Goal: Information Seeking & Learning: Learn about a topic

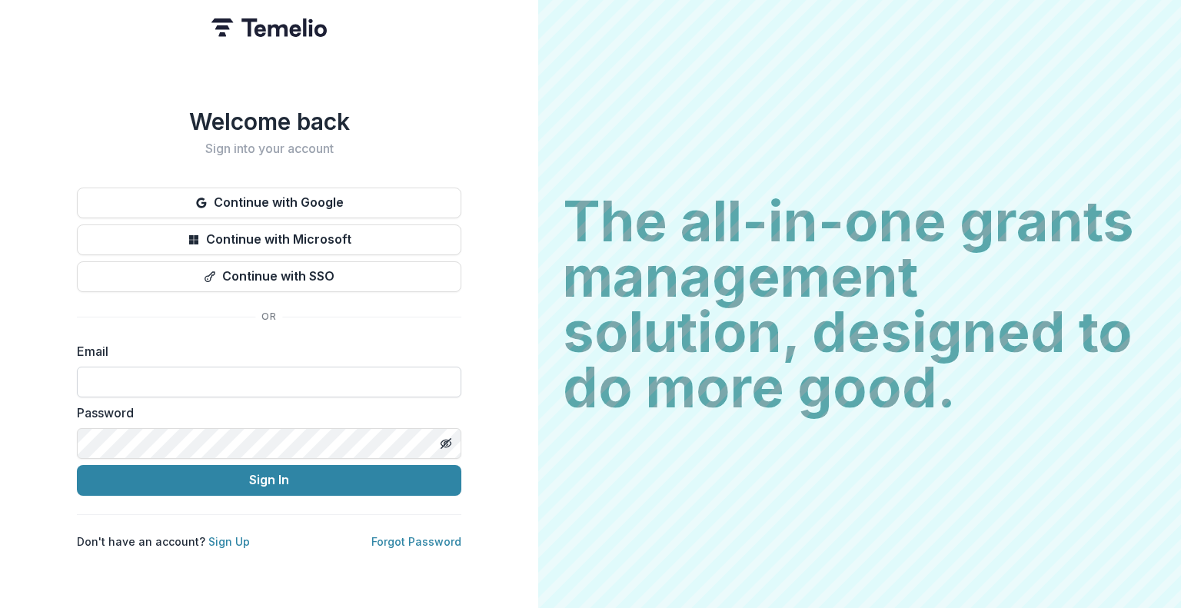
click at [254, 375] on input at bounding box center [269, 382] width 384 height 31
type input "**********"
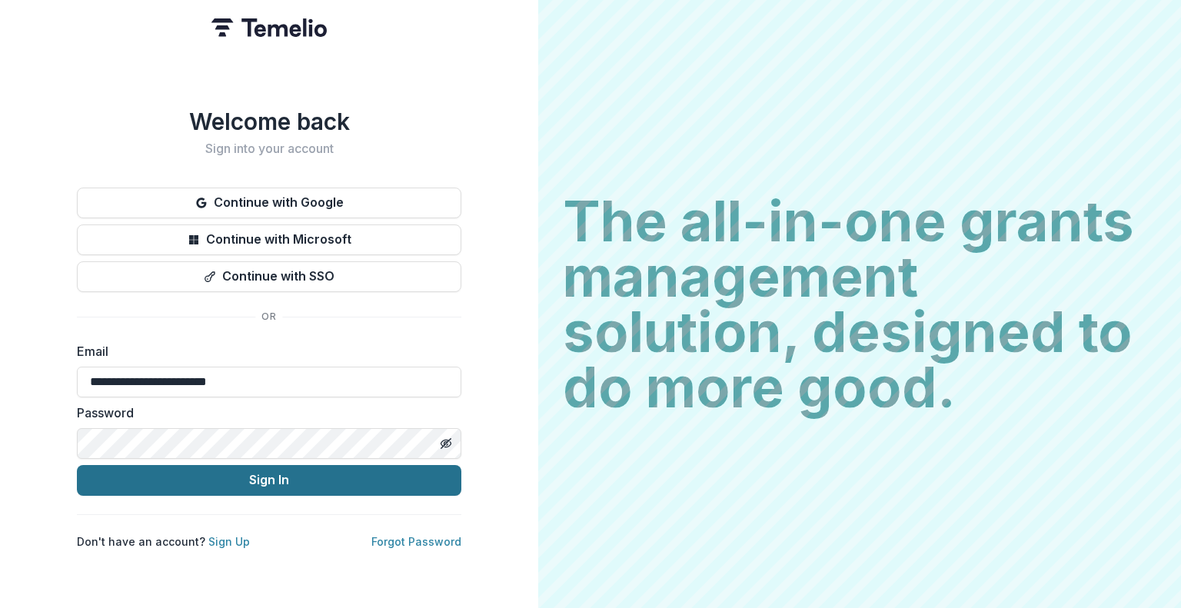
click at [252, 458] on form "**********" at bounding box center [269, 419] width 384 height 154
click at [251, 484] on button "Sign In" at bounding box center [269, 480] width 384 height 31
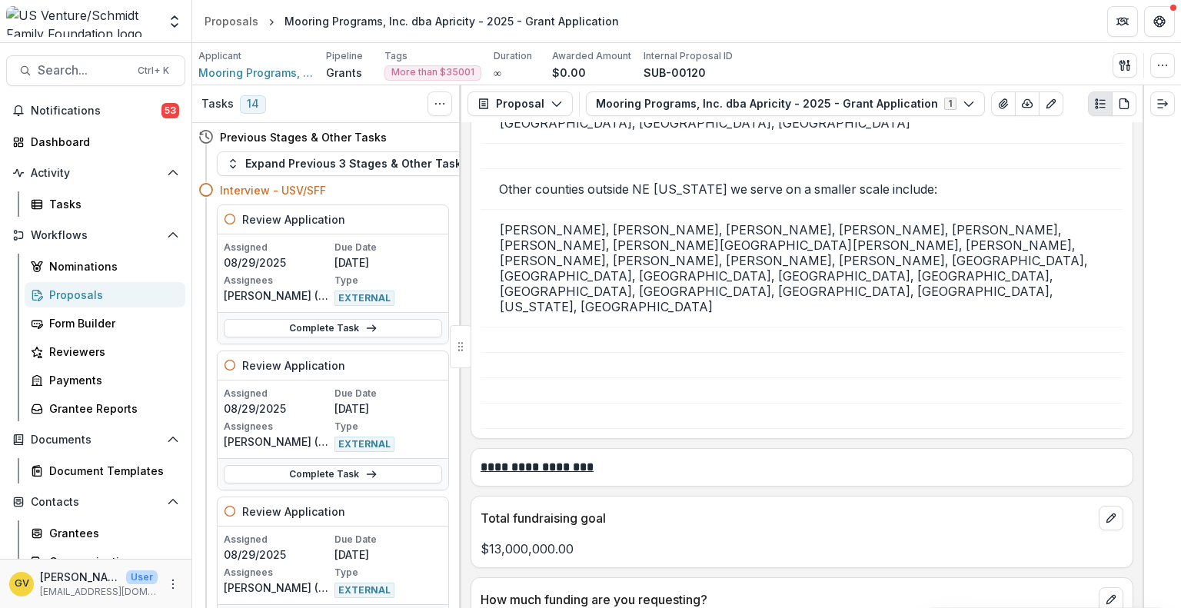
scroll to position [3401, 0]
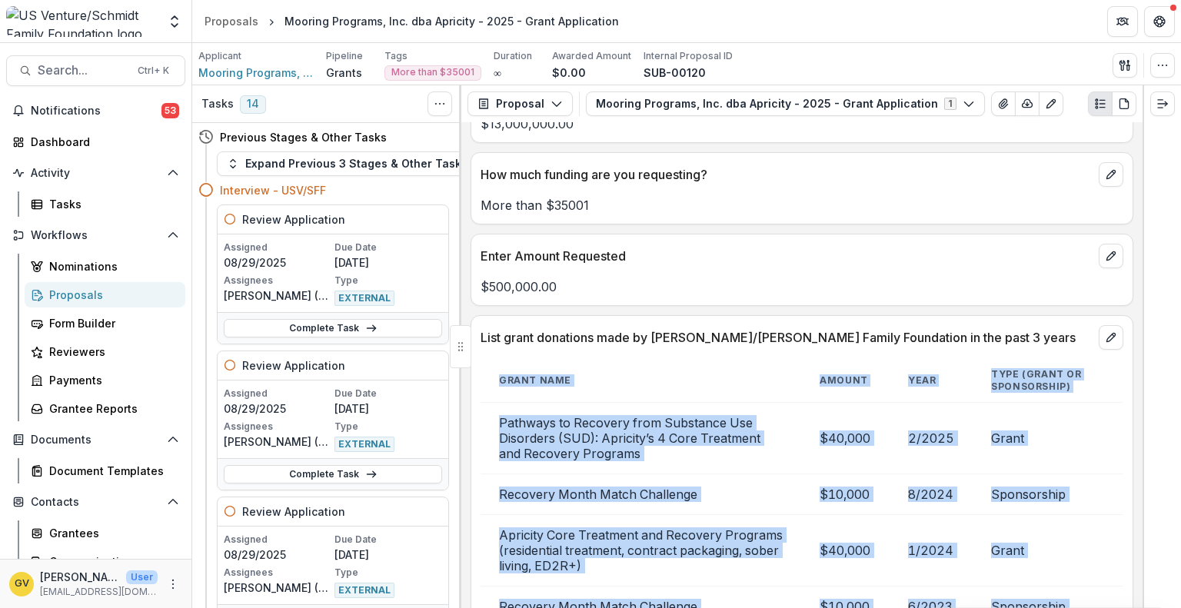
drag, startPoint x: 1142, startPoint y: 291, endPoint x: 1138, endPoint y: 318, distance: 27.3
click at [1138, 318] on div "Tasks 14 Show Cancelled Tasks Previous Stages & Other Tasks Expand Previous 3 S…" at bounding box center [686, 346] width 989 height 523
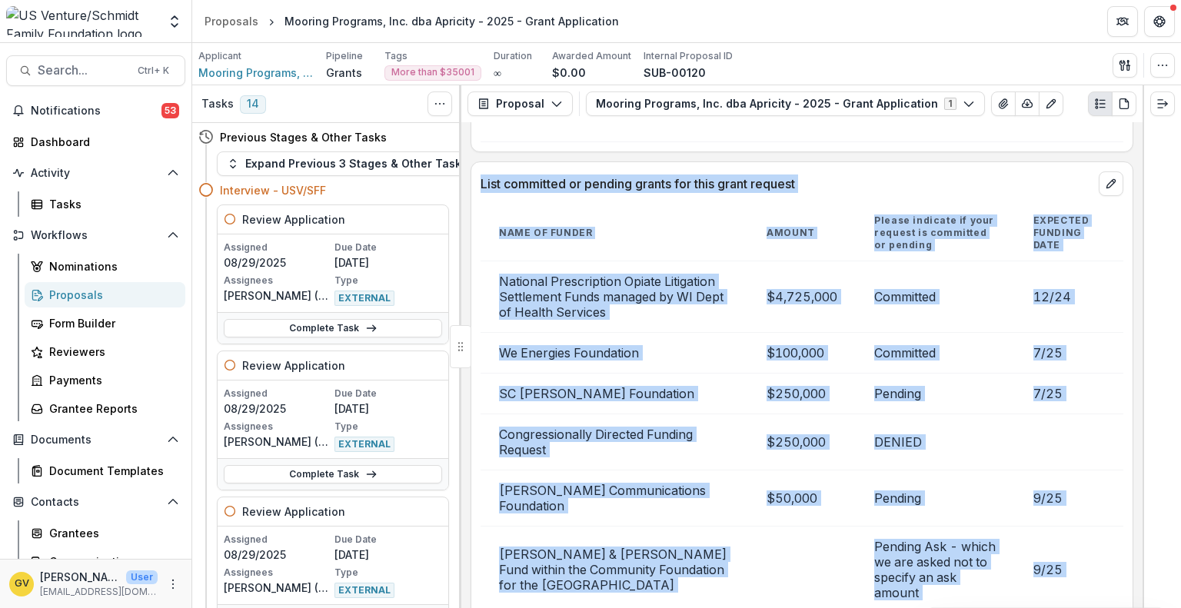
scroll to position [4145, 0]
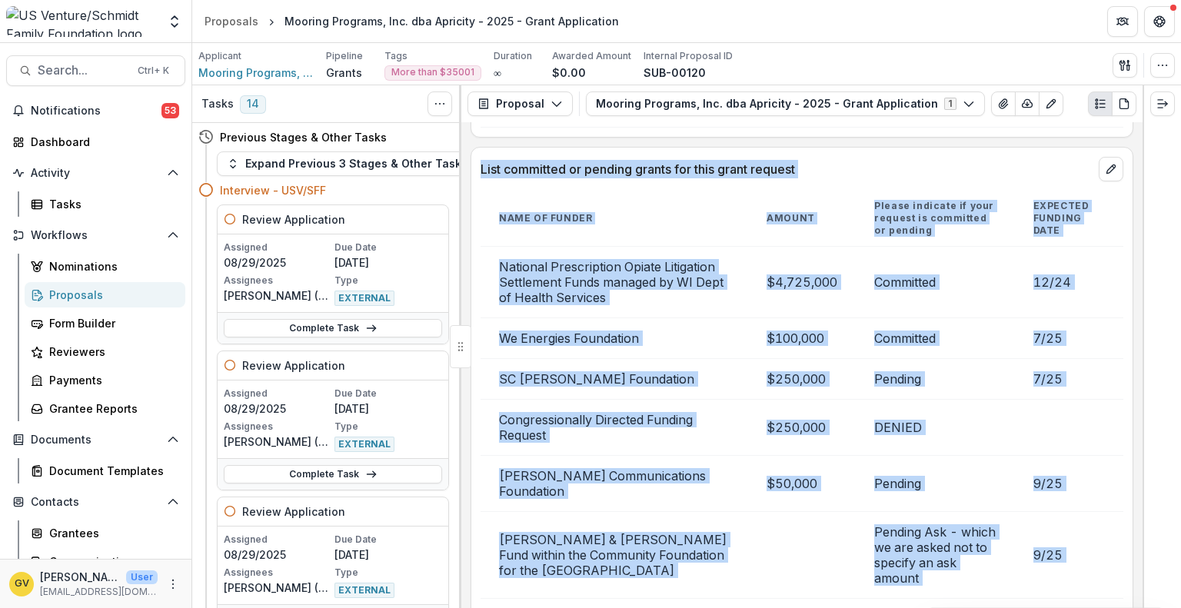
click at [989, 399] on td "DENIED" at bounding box center [935, 427] width 158 height 56
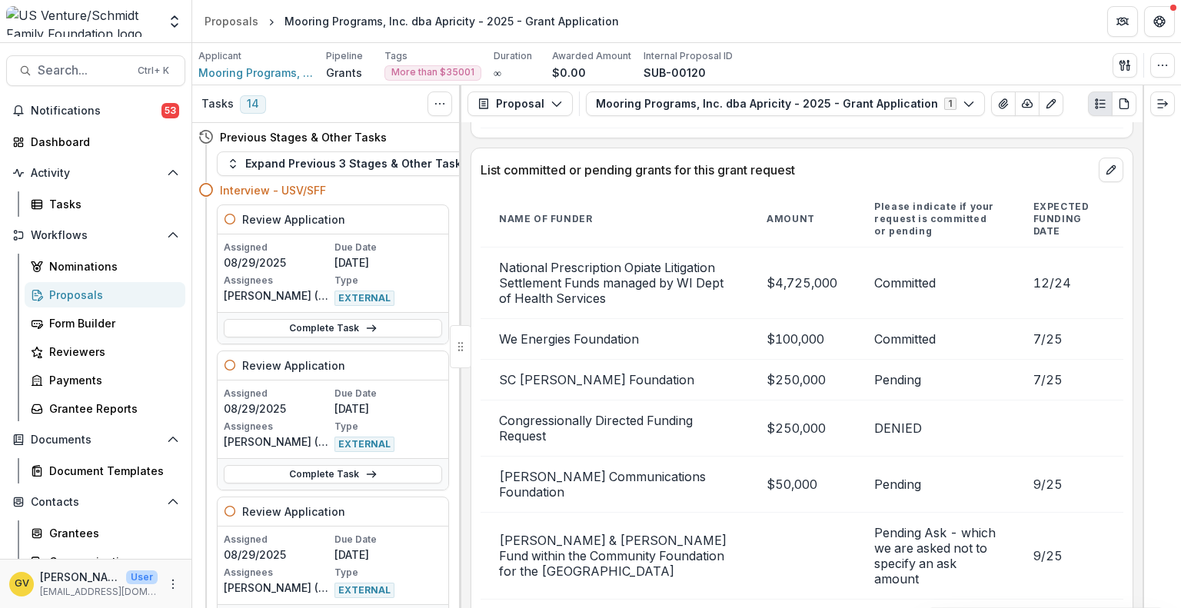
scroll to position [4171, 0]
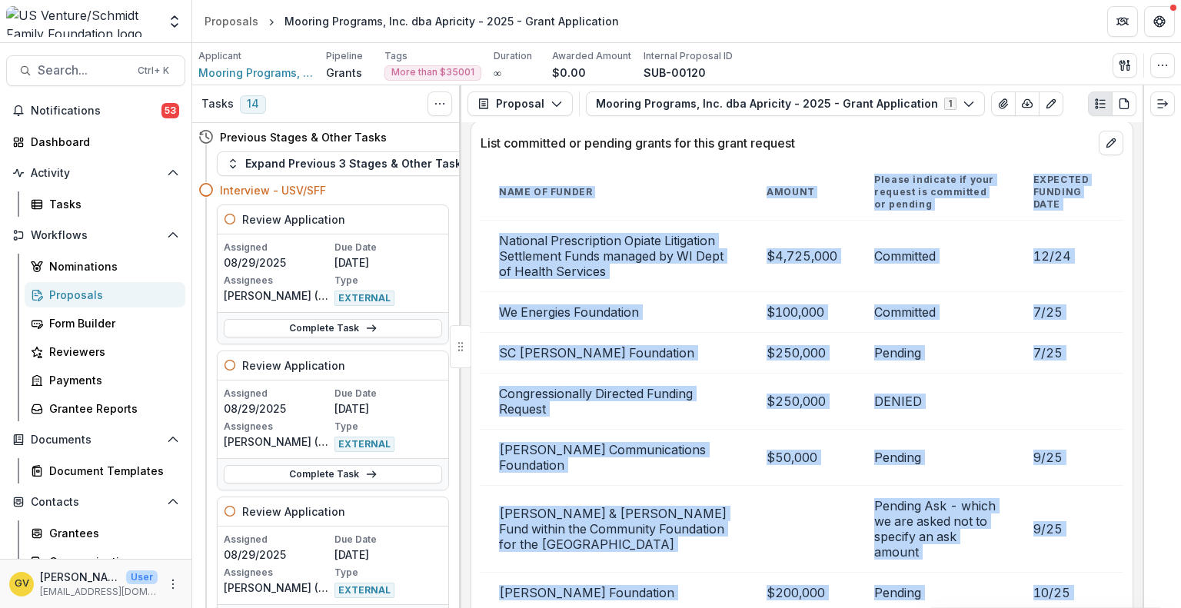
drag, startPoint x: 1142, startPoint y: 324, endPoint x: 1137, endPoint y: 350, distance: 26.7
click at [1137, 350] on div "Tasks 14 Show Cancelled Tasks Previous Stages & Other Tasks Expand Previous 3 S…" at bounding box center [686, 346] width 989 height 523
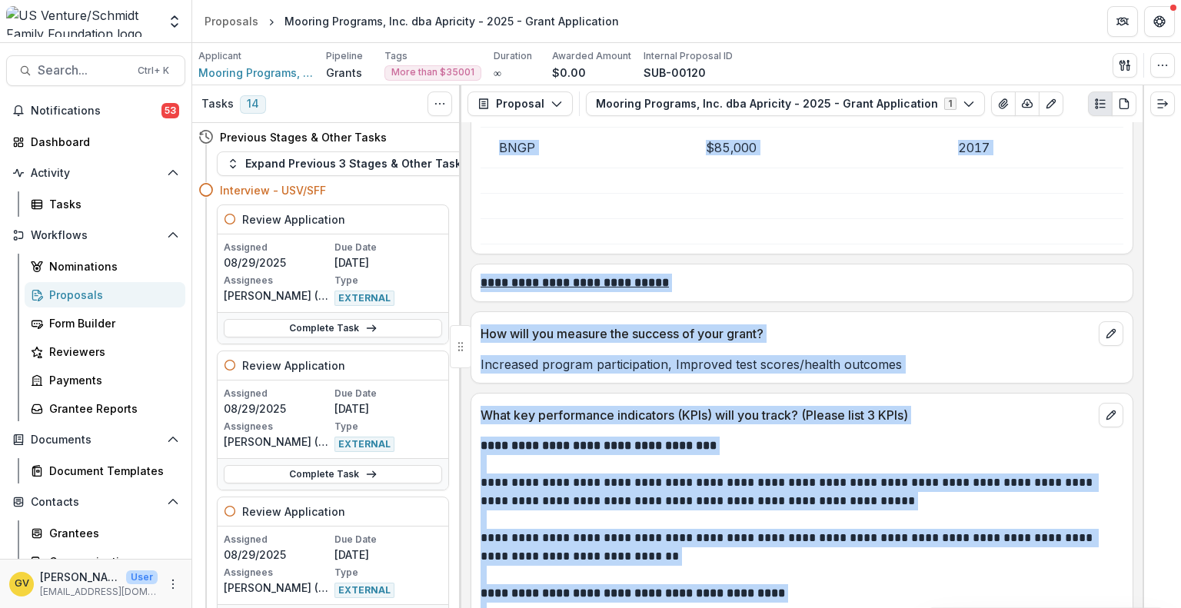
scroll to position [5167, 0]
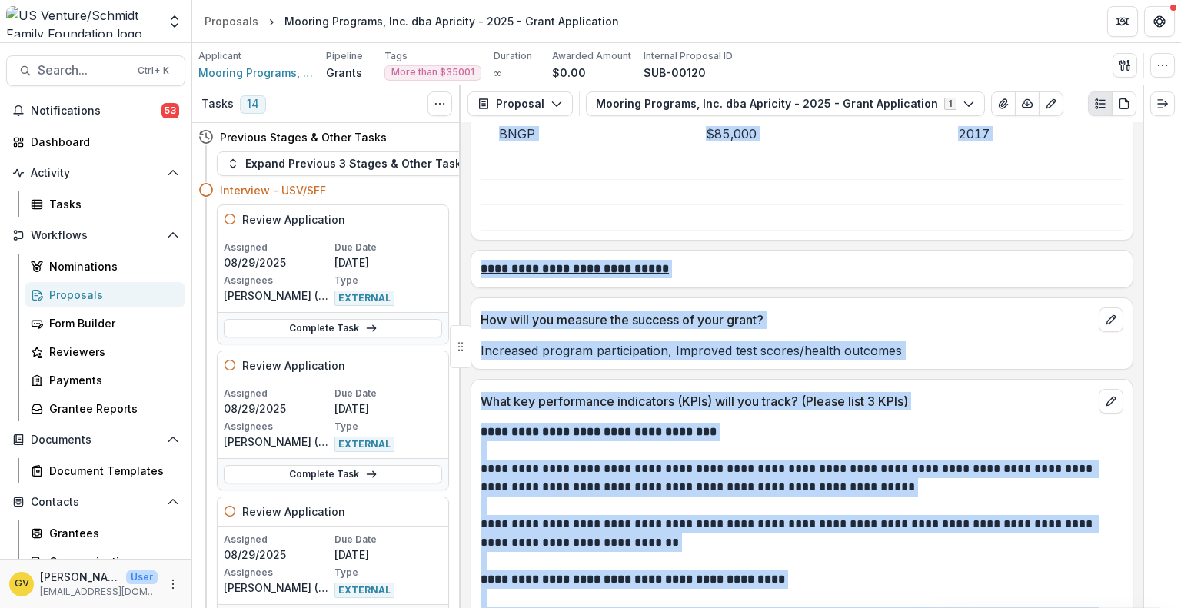
click at [872, 392] on p "What key performance indicators (KPIs) will you track? (Please list 3 KPIs)" at bounding box center [786, 401] width 612 height 18
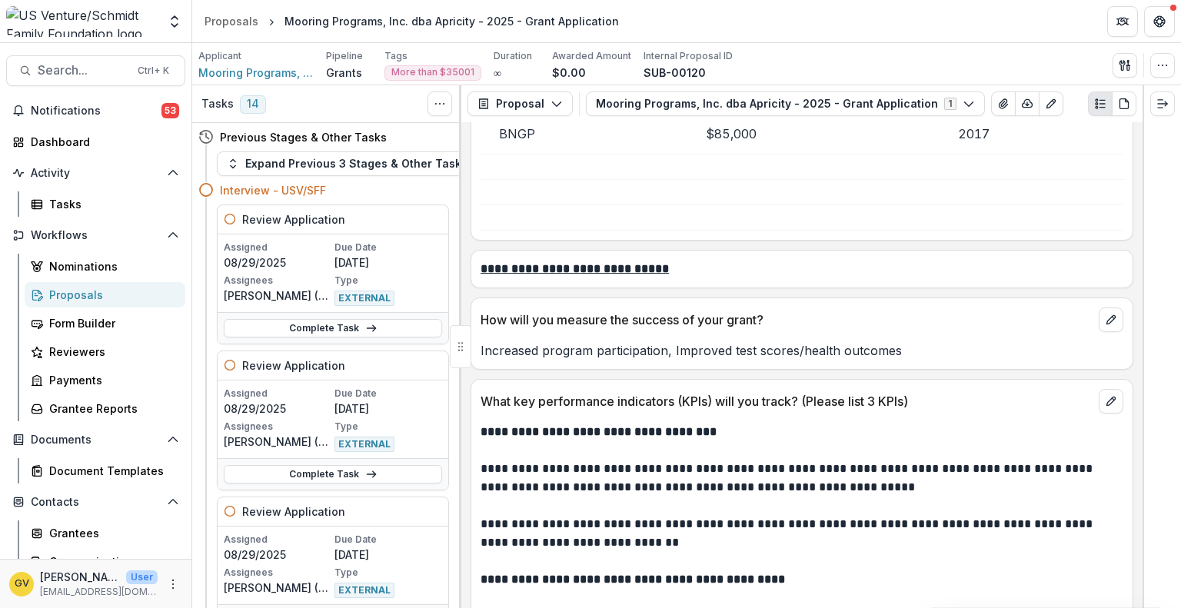
click at [950, 497] on p at bounding box center [799, 506] width 639 height 18
click at [1141, 373] on div "Tasks 14 Show Cancelled Tasks Previous Stages & Other Tasks Expand Previous 3 S…" at bounding box center [686, 346] width 989 height 523
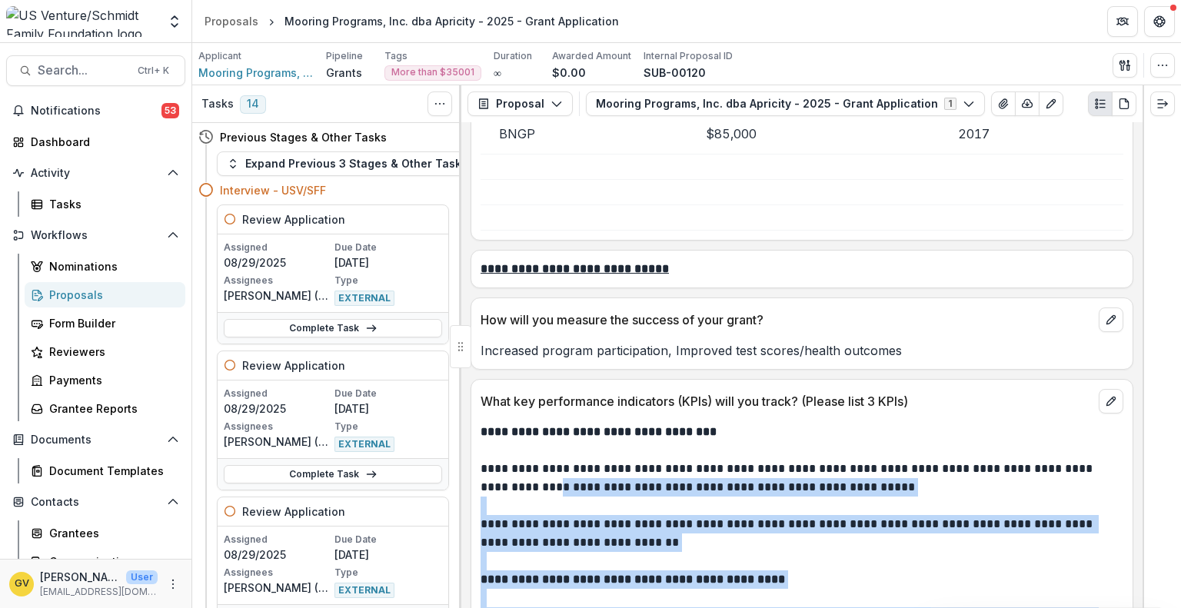
click at [1039, 460] on p "**********" at bounding box center [799, 478] width 639 height 37
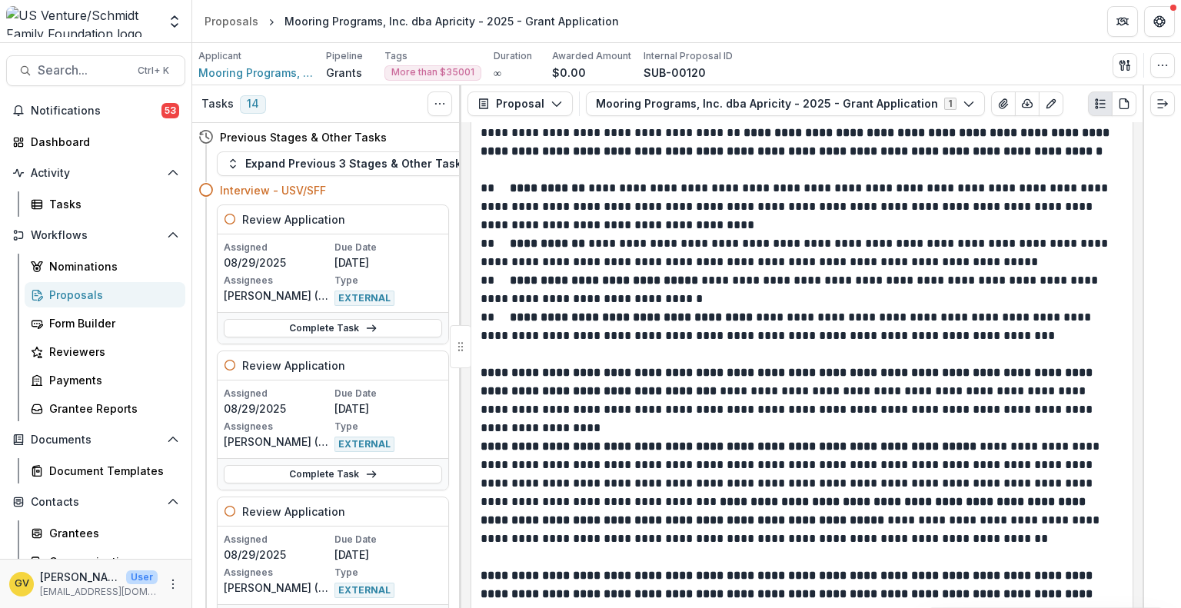
scroll to position [1913, 0]
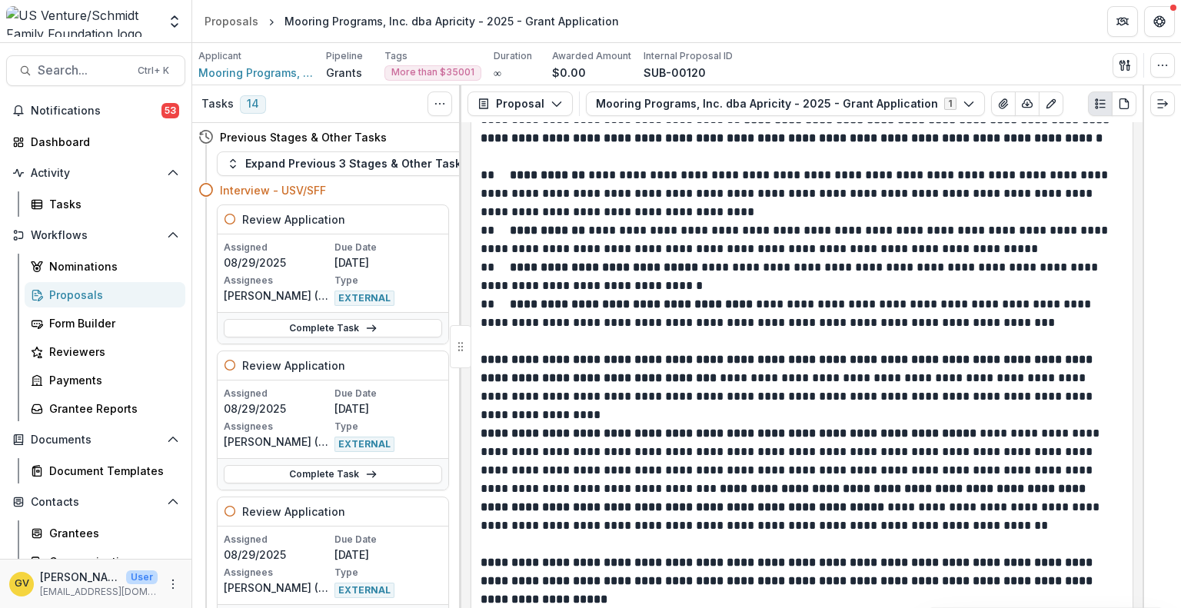
click at [1137, 221] on div "**********" at bounding box center [801, 365] width 681 height 486
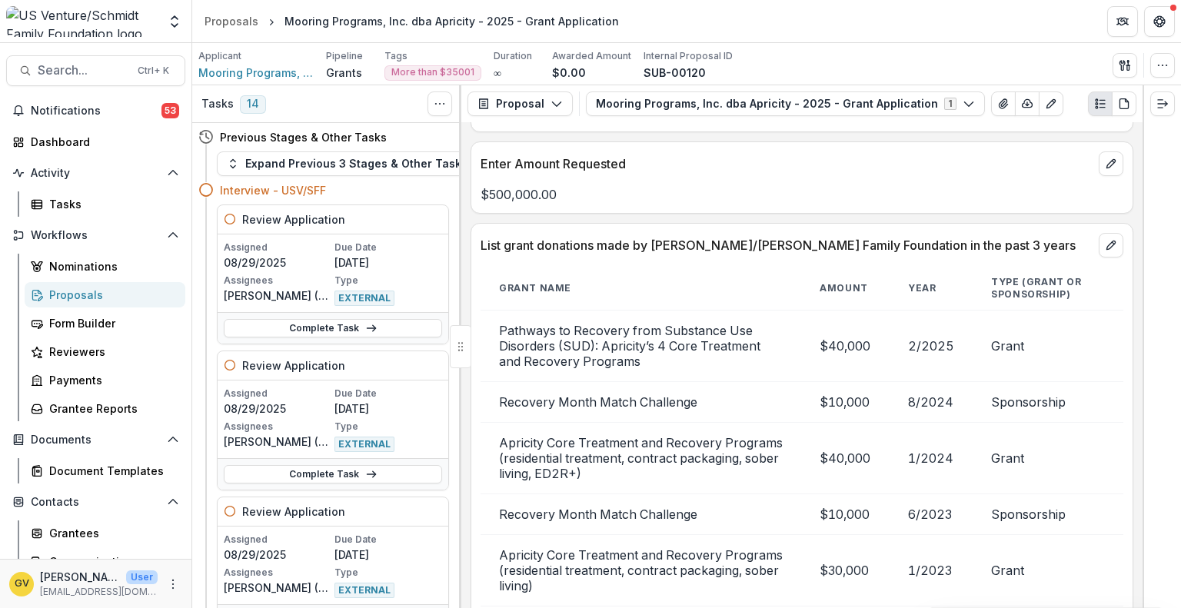
scroll to position [3507, 0]
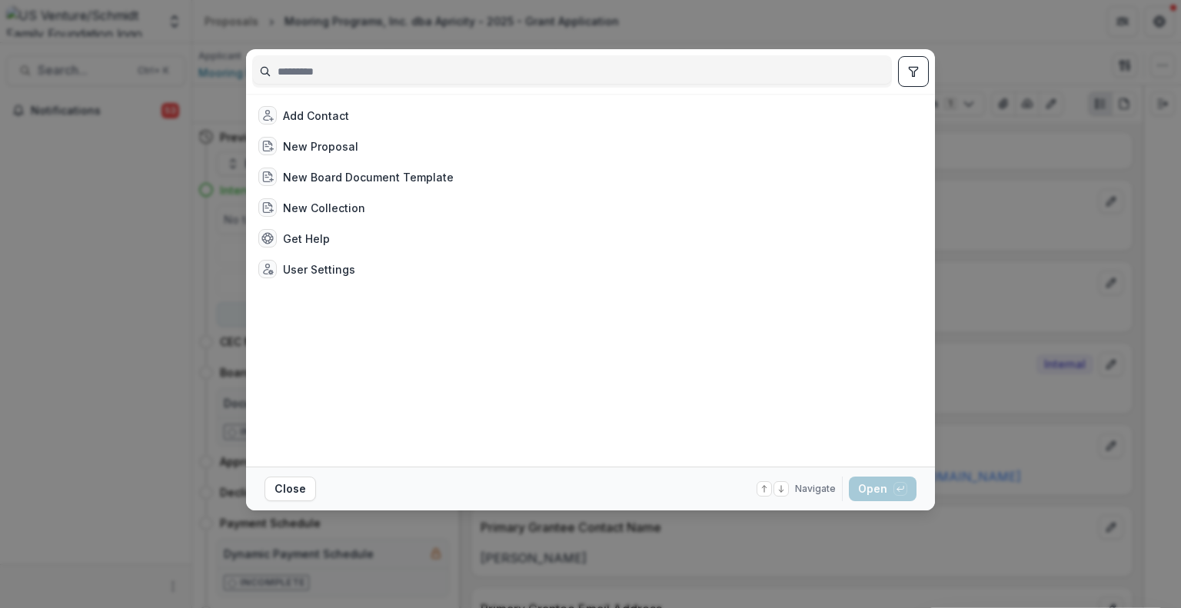
click at [360, 65] on input at bounding box center [572, 71] width 638 height 25
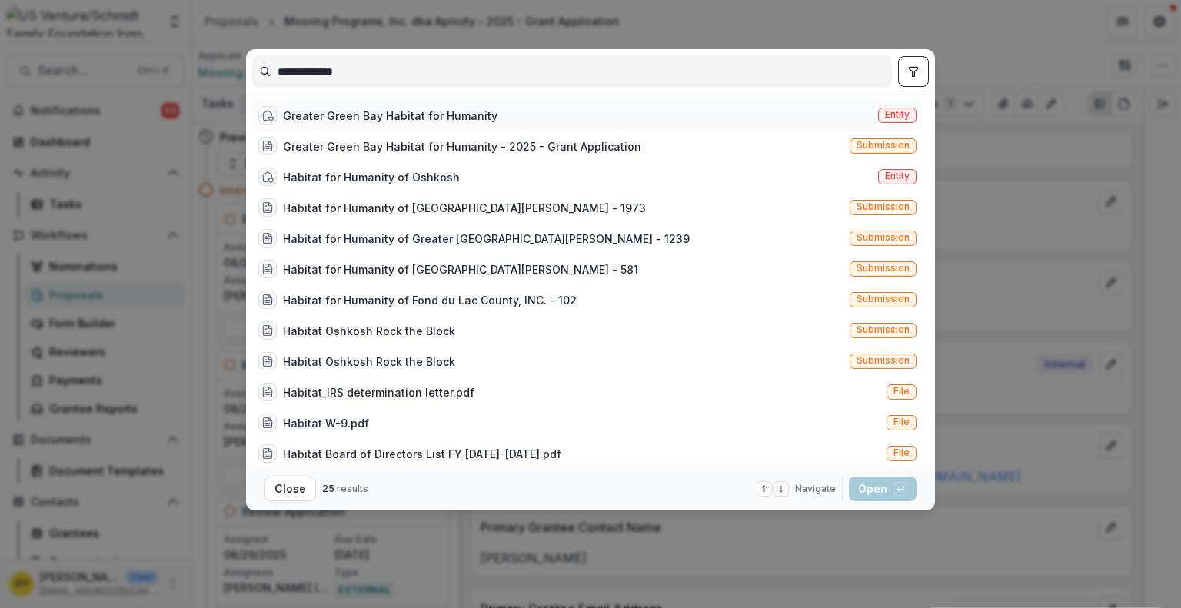
type input "**********"
click at [378, 113] on div "Greater Green Bay Habitat for Humanity" at bounding box center [390, 116] width 214 height 16
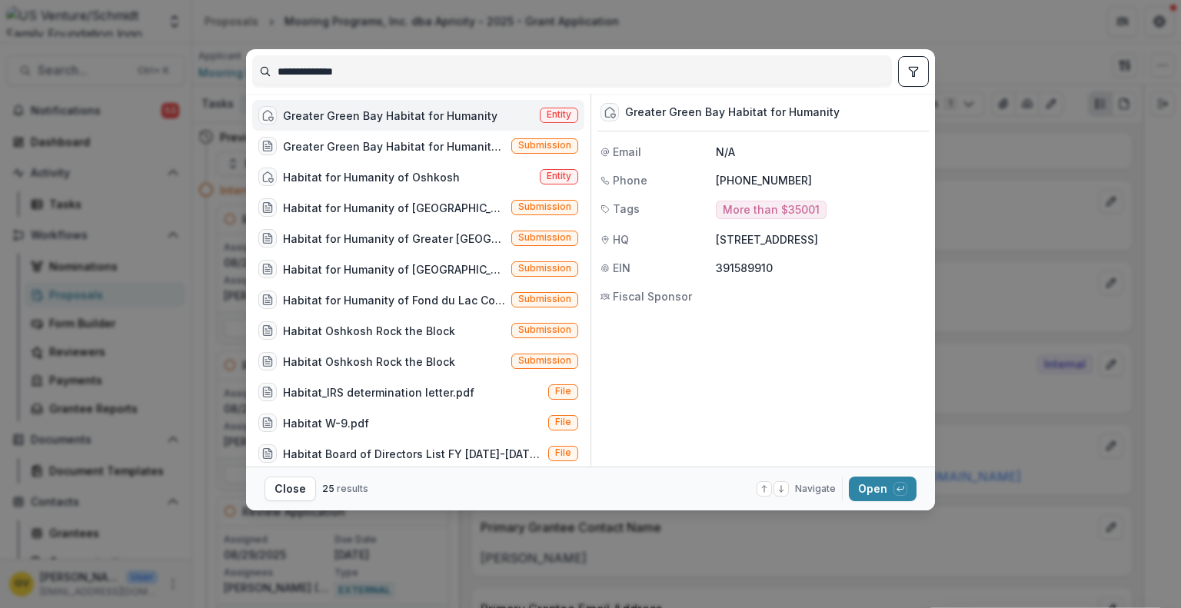
click at [378, 113] on div "Greater Green Bay Habitat for Humanity" at bounding box center [390, 116] width 214 height 16
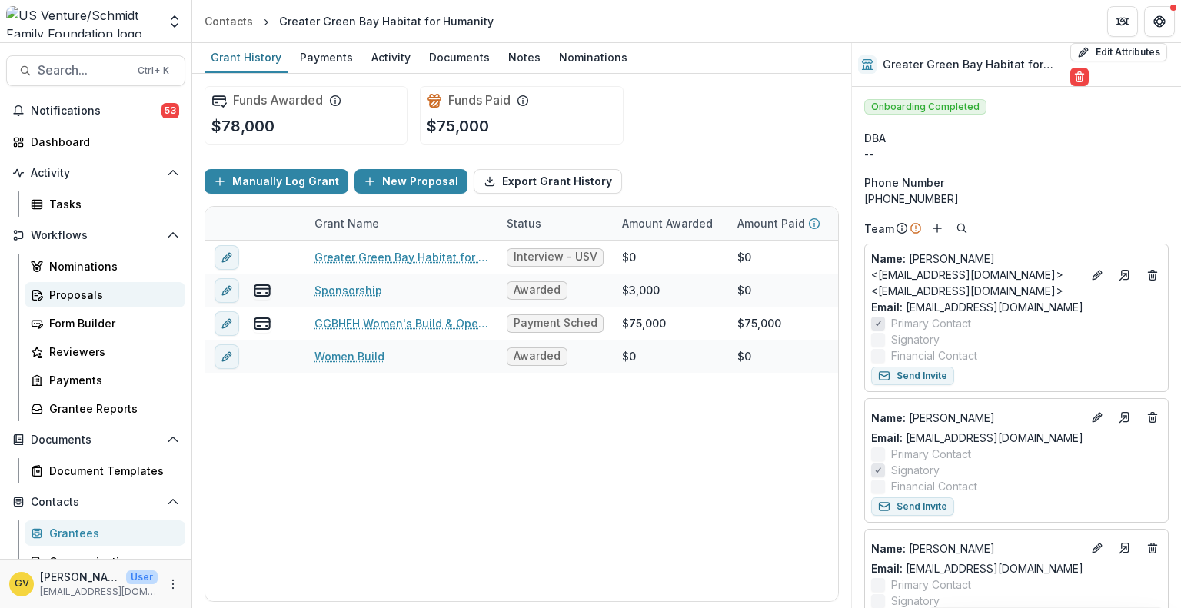
click at [75, 298] on div "Proposals" at bounding box center [111, 295] width 124 height 16
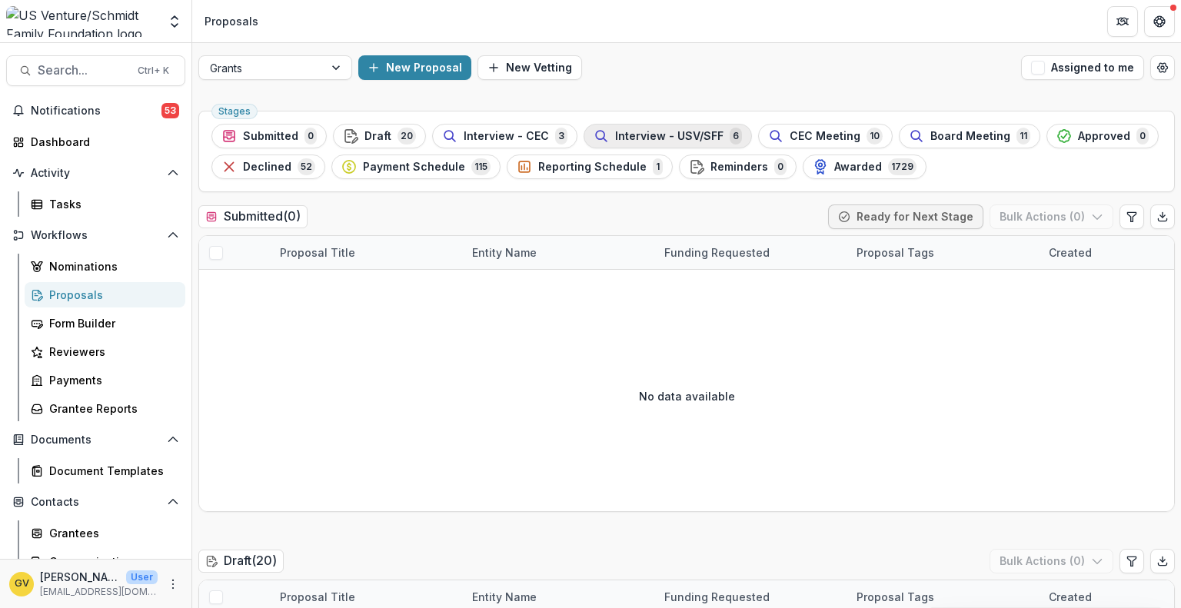
click at [663, 136] on span "Interview - USV/SFF" at bounding box center [669, 136] width 108 height 13
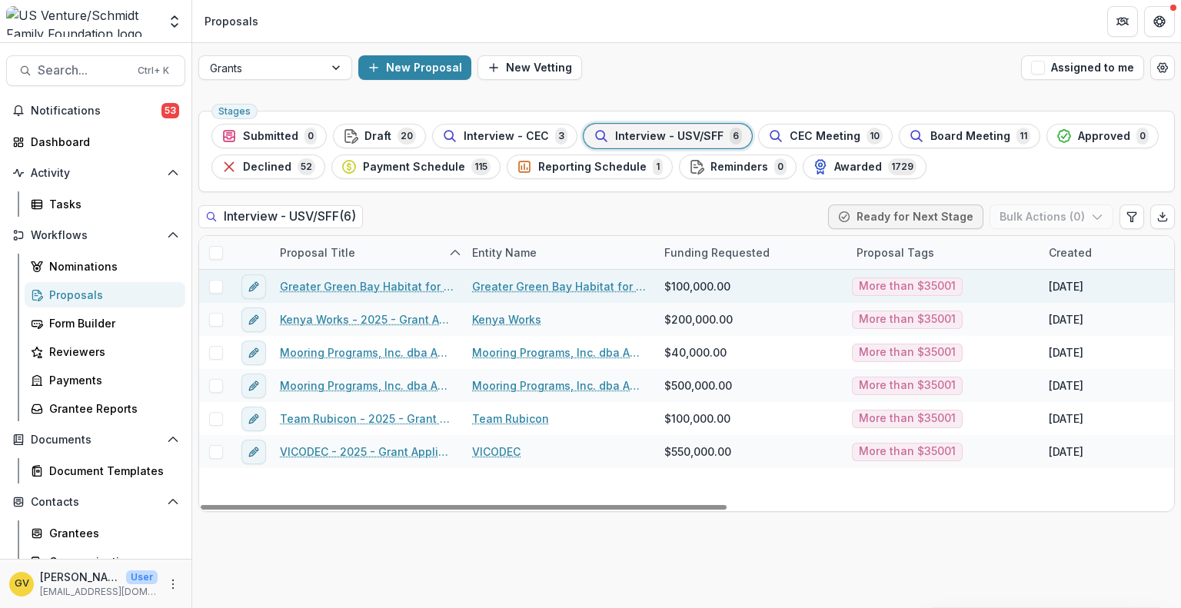
click at [387, 280] on link "Greater Green Bay Habitat for Humanity - 2025 - Grant Application" at bounding box center [367, 286] width 174 height 16
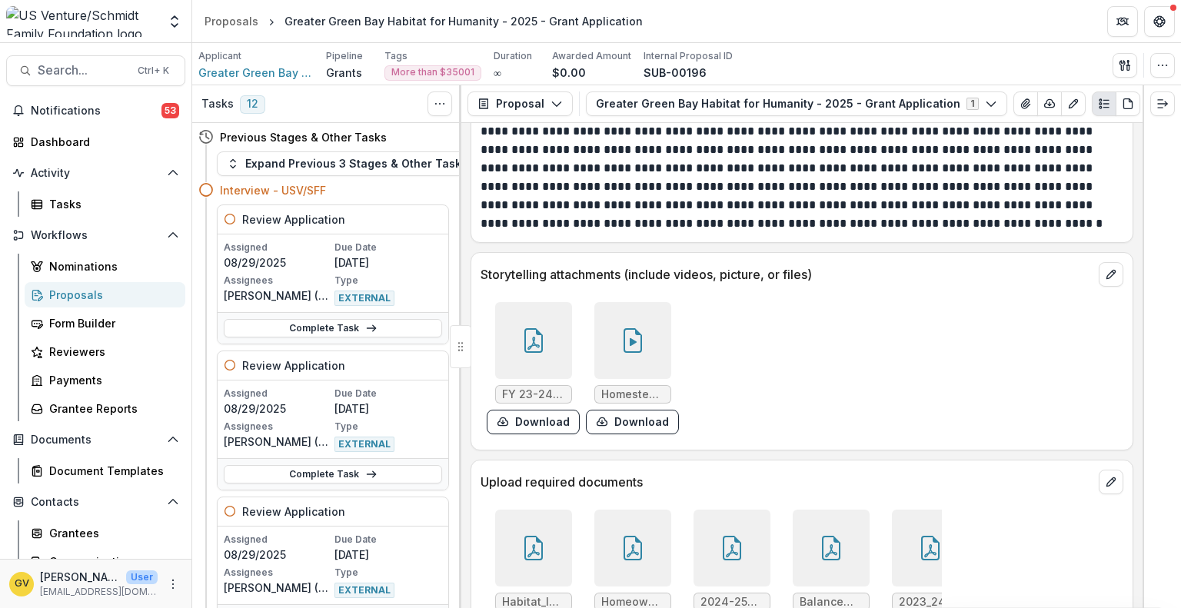
scroll to position [5556, 0]
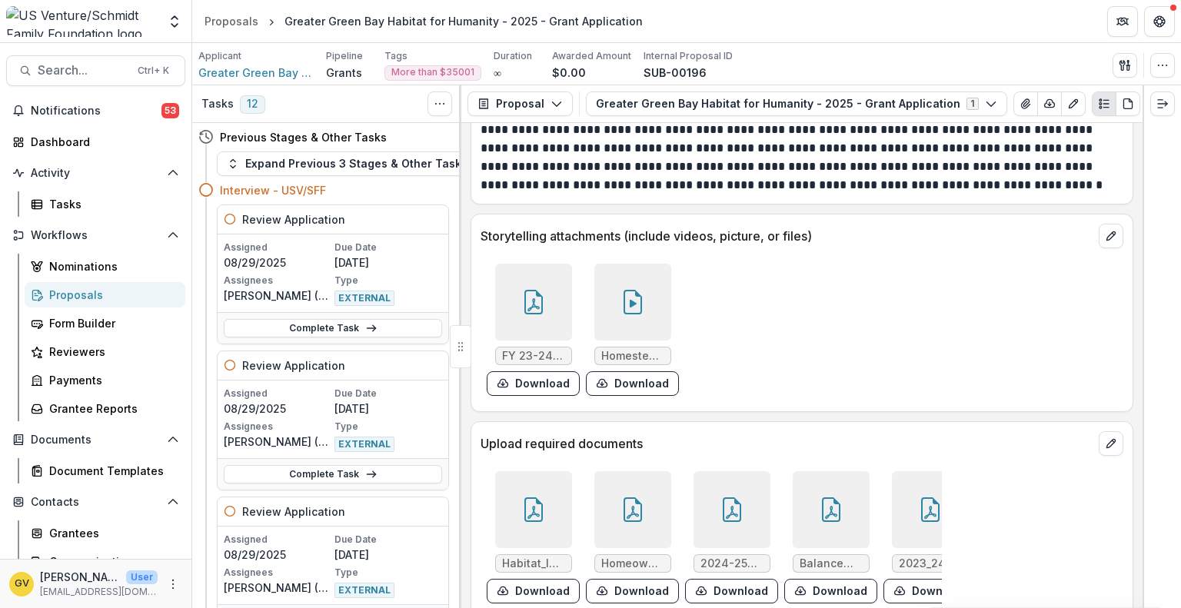
click at [629, 290] on icon at bounding box center [632, 302] width 25 height 25
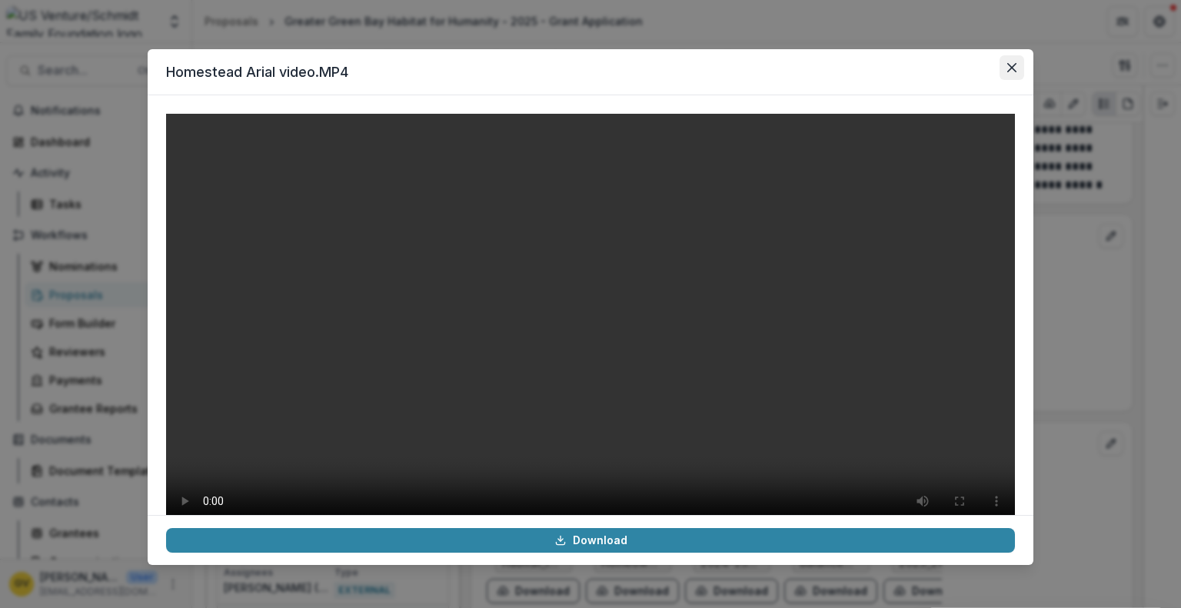
click at [1002, 72] on button "Close" at bounding box center [1011, 67] width 25 height 25
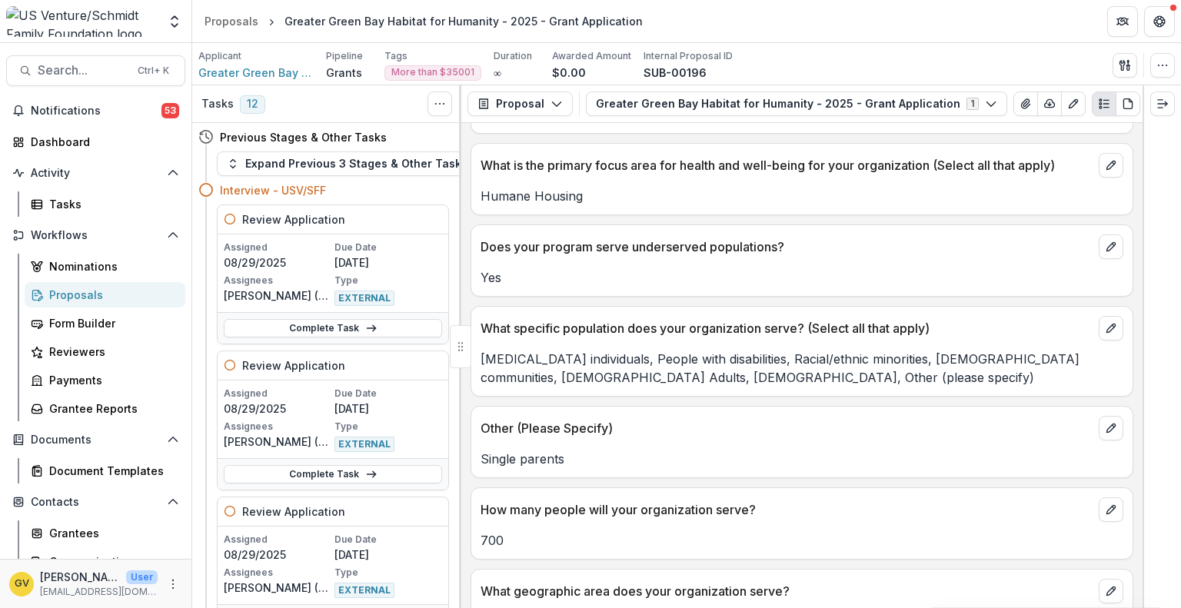
scroll to position [2402, 0]
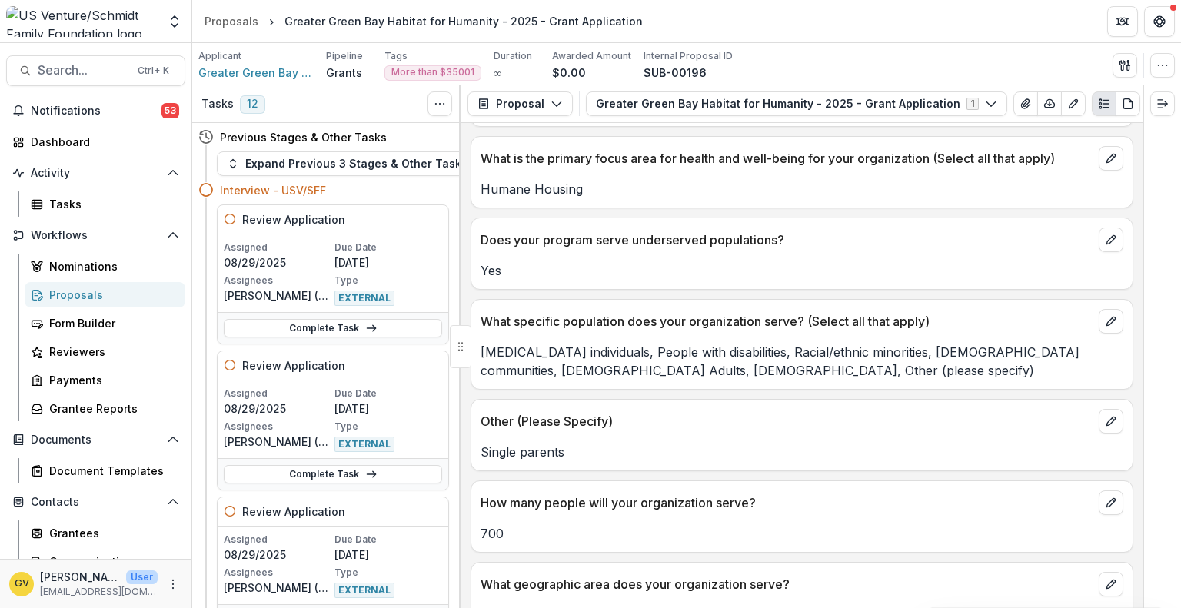
drag, startPoint x: 1139, startPoint y: 338, endPoint x: 1155, endPoint y: 262, distance: 77.8
click at [1155, 262] on div at bounding box center [1161, 346] width 38 height 523
click at [1144, 196] on div at bounding box center [1161, 346] width 38 height 523
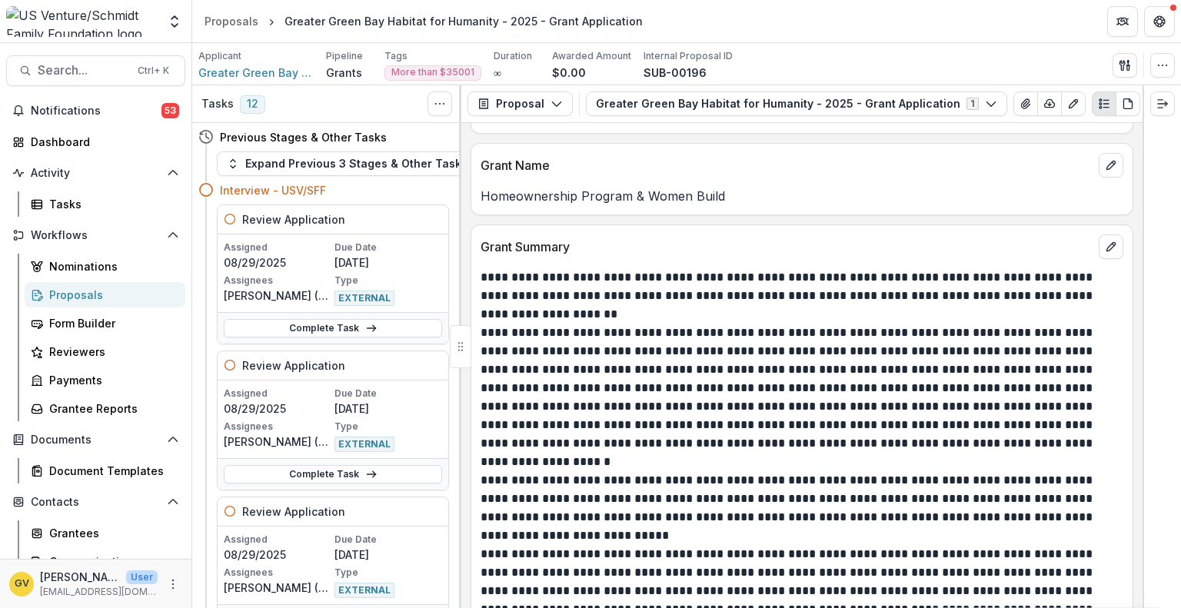
scroll to position [1775, 0]
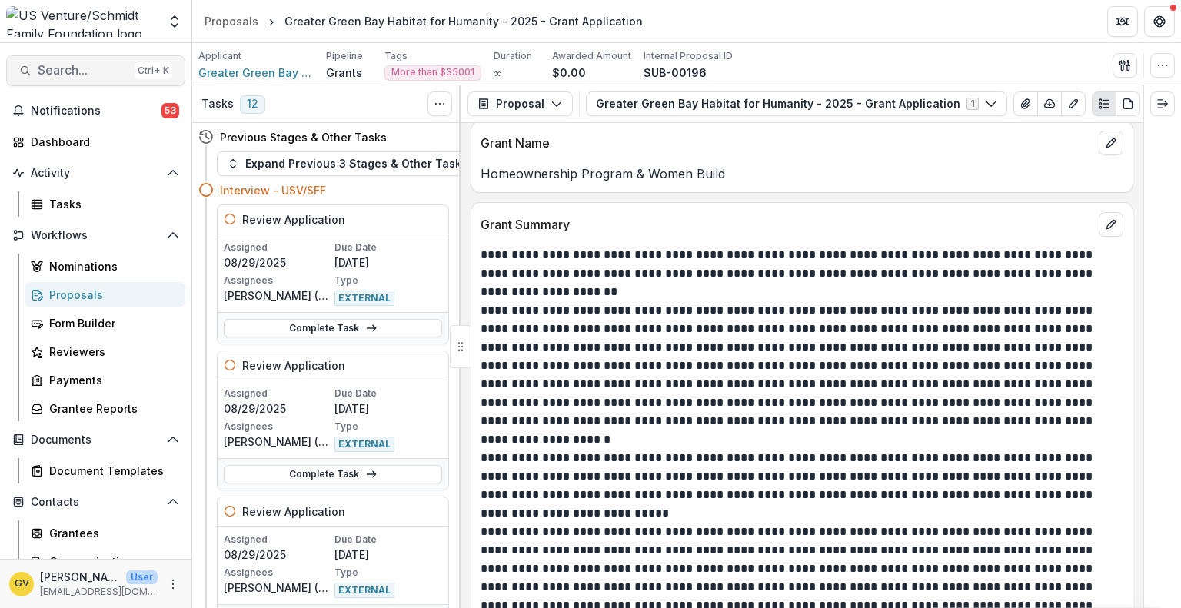
click at [71, 61] on button "Search... Ctrl + K" at bounding box center [95, 70] width 179 height 31
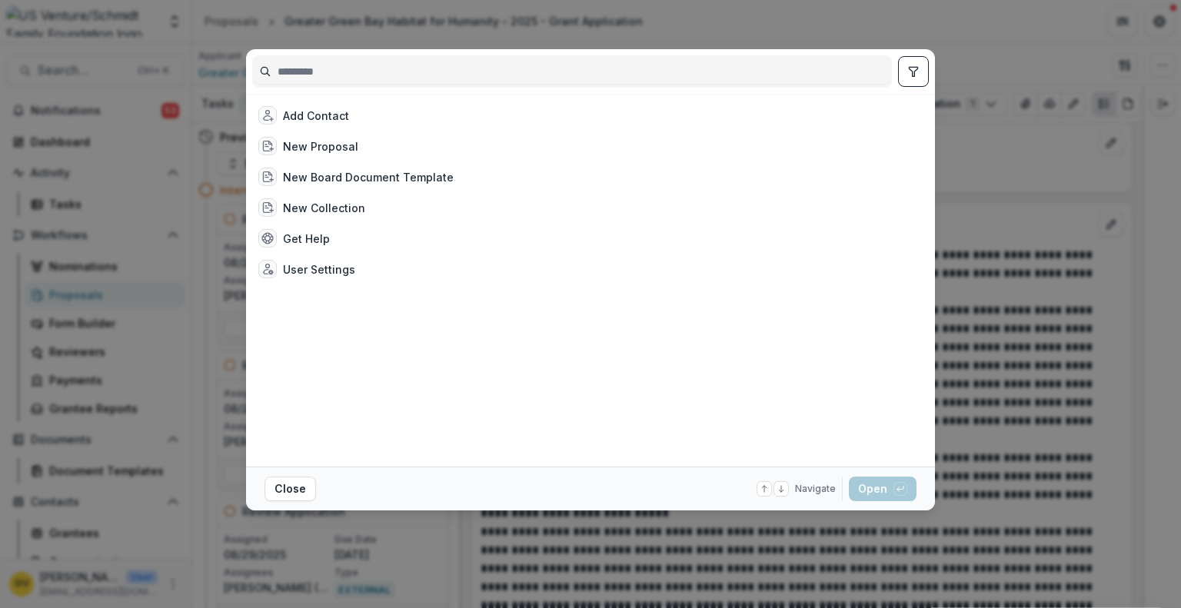
click at [335, 85] on div at bounding box center [572, 71] width 640 height 32
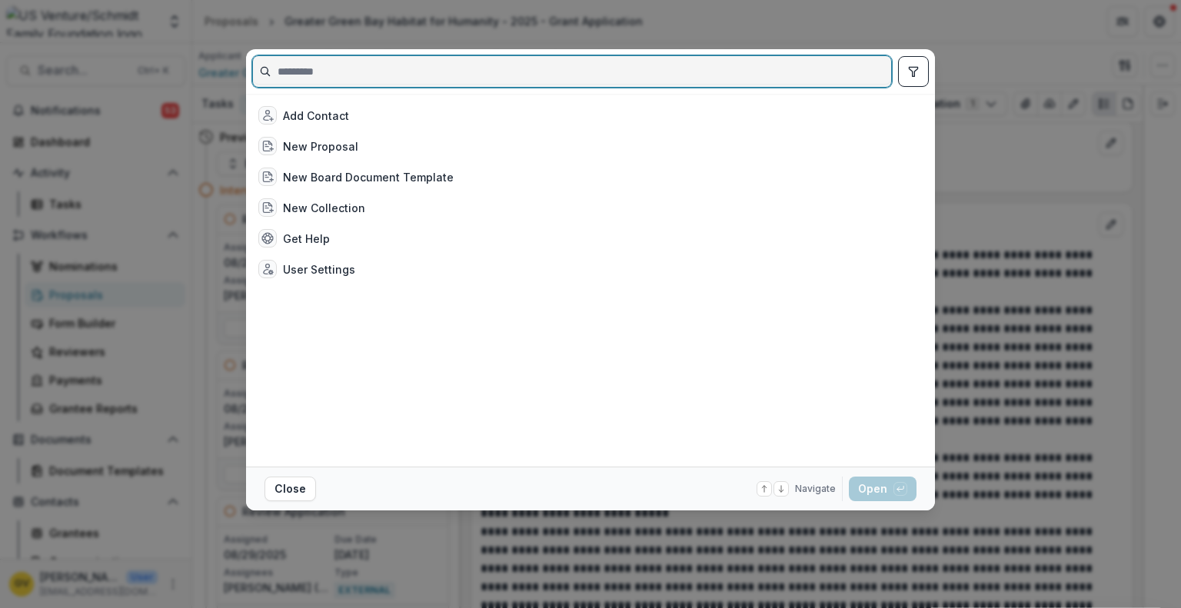
click at [326, 75] on input at bounding box center [572, 71] width 638 height 25
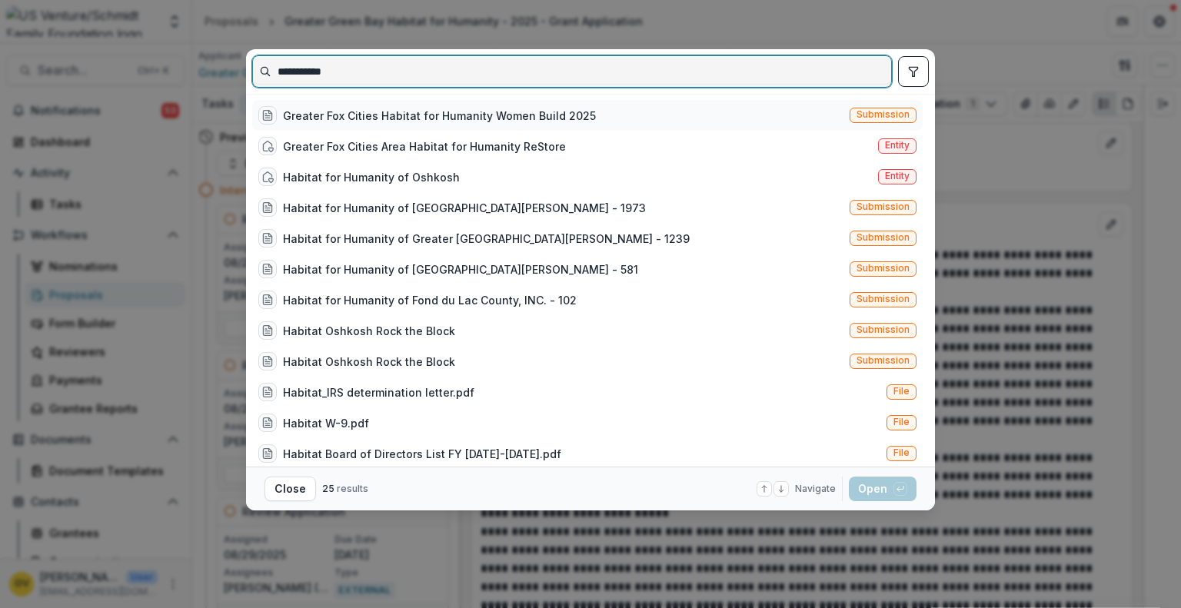
drag, startPoint x: 341, startPoint y: 80, endPoint x: 364, endPoint y: 118, distance: 45.2
click at [364, 118] on div "**********" at bounding box center [590, 257] width 689 height 417
type input "**********"
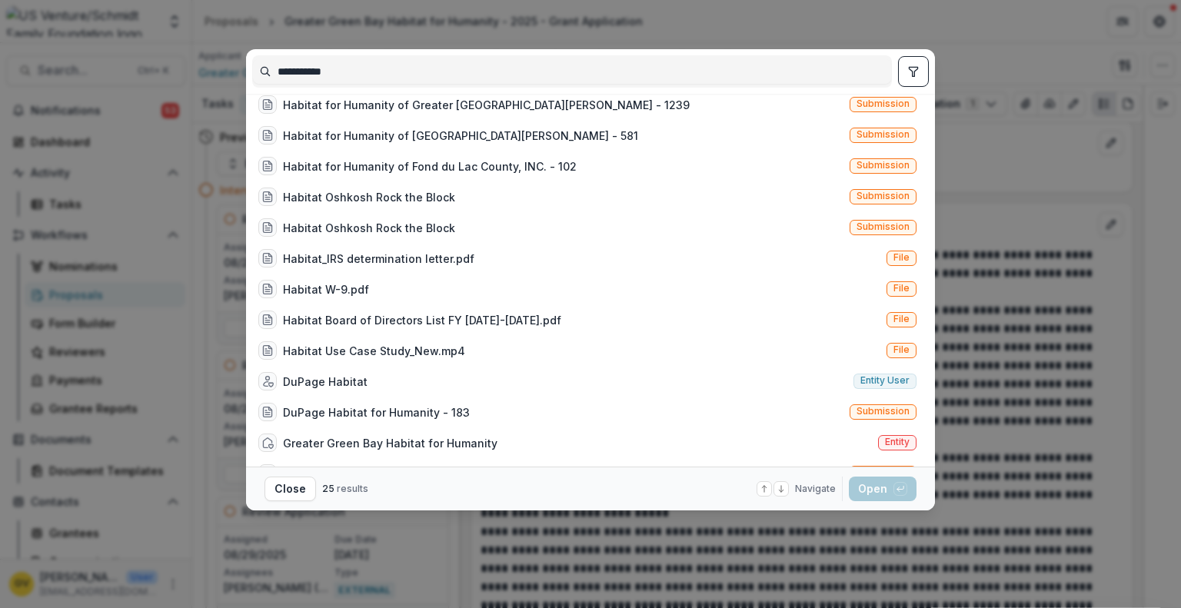
scroll to position [0, 0]
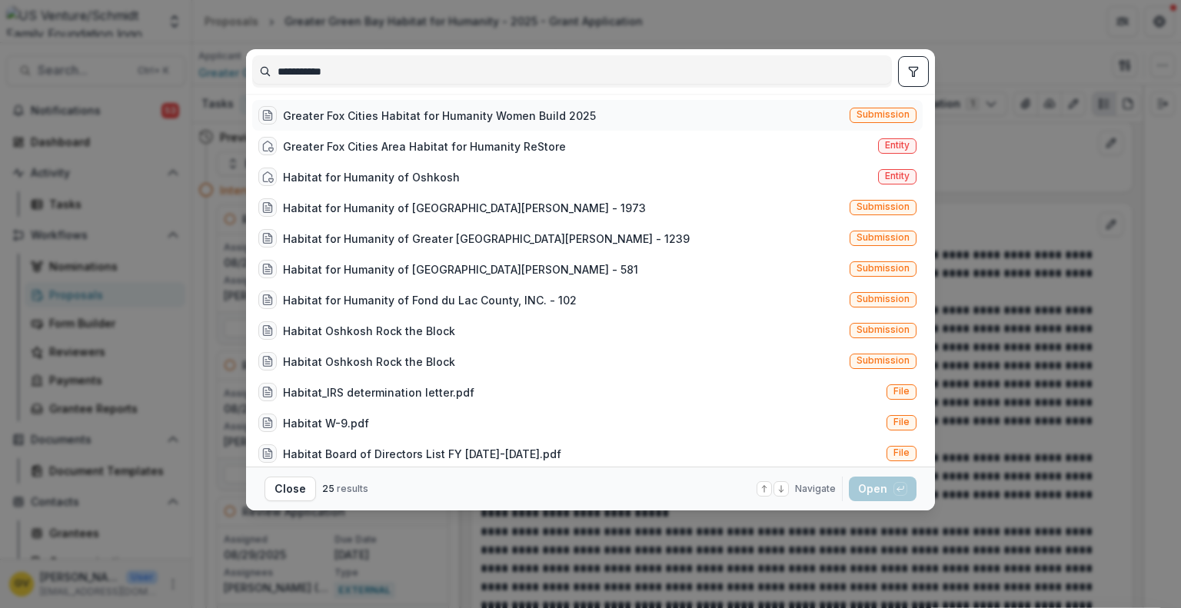
click at [413, 111] on div "Greater Fox Cities Habitat for Humanity Women Build 2025" at bounding box center [439, 116] width 313 height 16
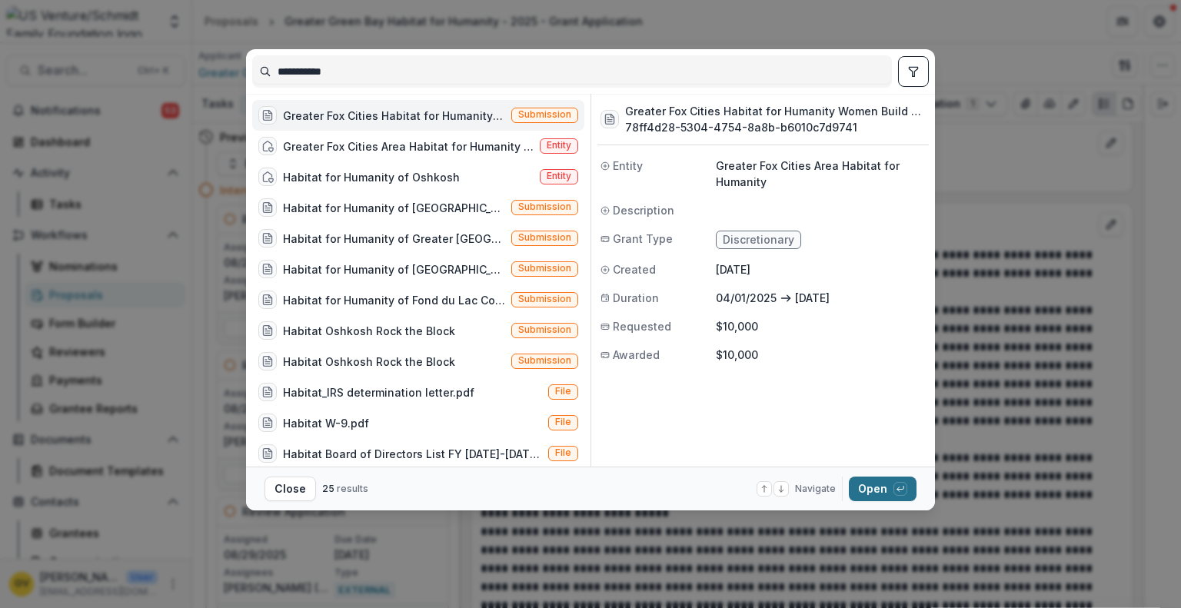
click at [870, 488] on button "Open with enter key" at bounding box center [883, 489] width 68 height 25
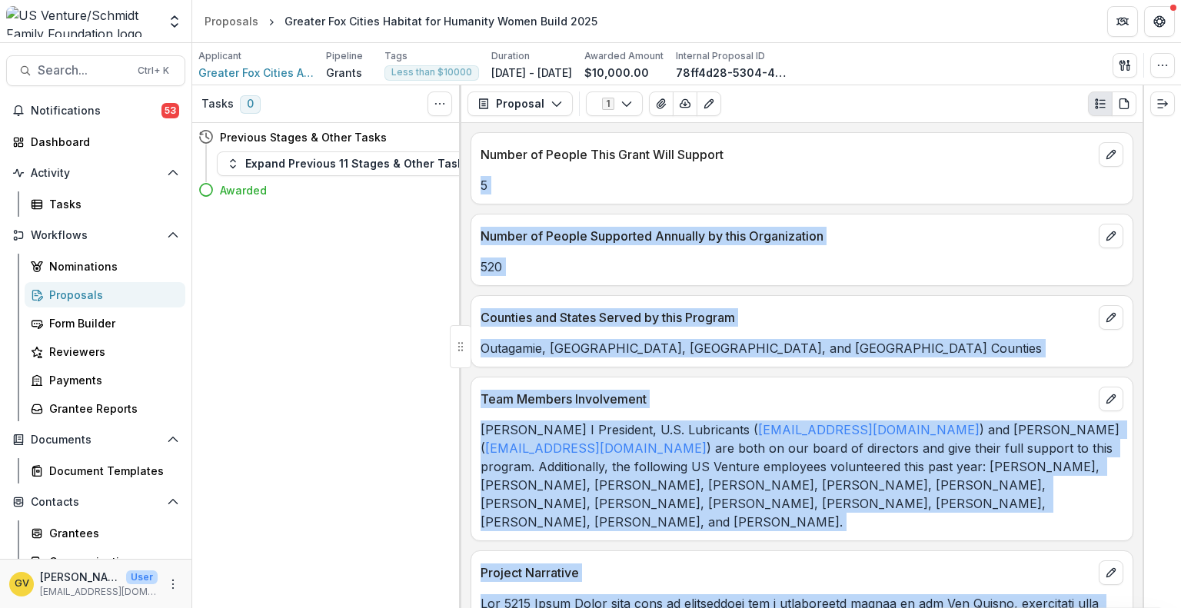
drag, startPoint x: 1138, startPoint y: 131, endPoint x: 1149, endPoint y: 230, distance: 99.8
click at [1149, 230] on div "Tasks 0 Show Cancelled Tasks Previous Stages & Other Tasks Expand Previous 11 S…" at bounding box center [686, 346] width 989 height 523
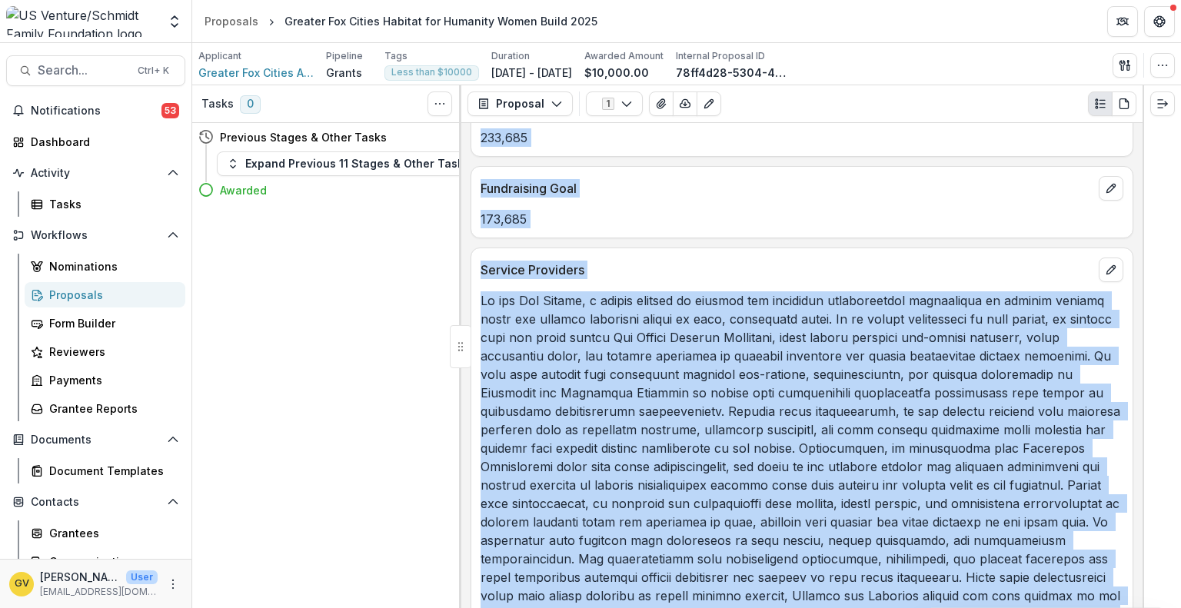
scroll to position [1031, 0]
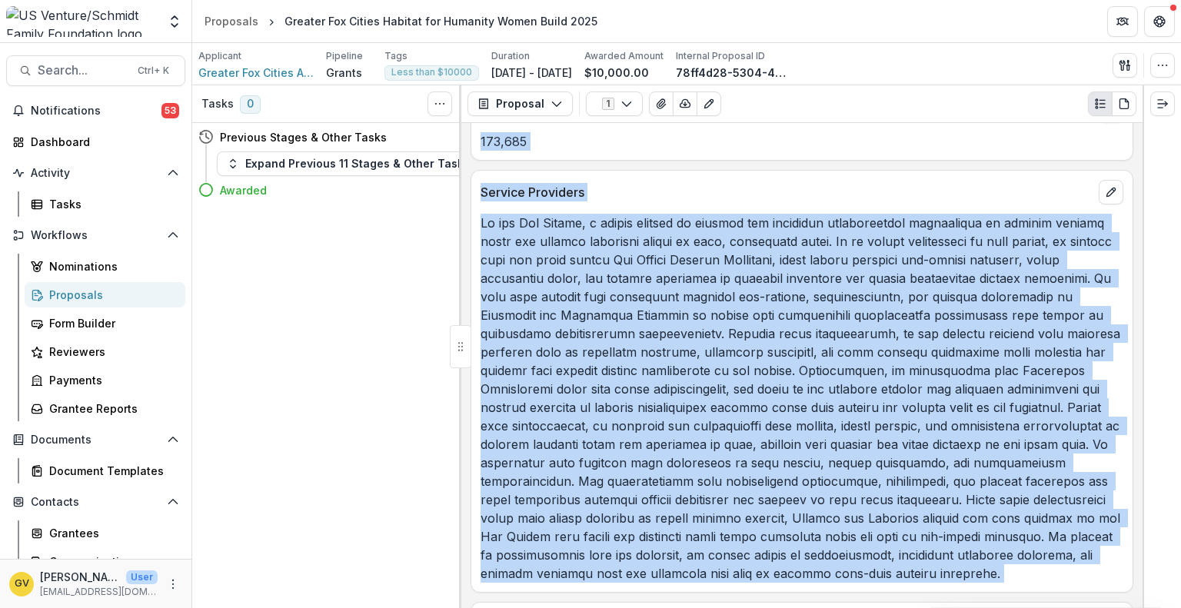
click at [1089, 291] on p at bounding box center [801, 398] width 643 height 369
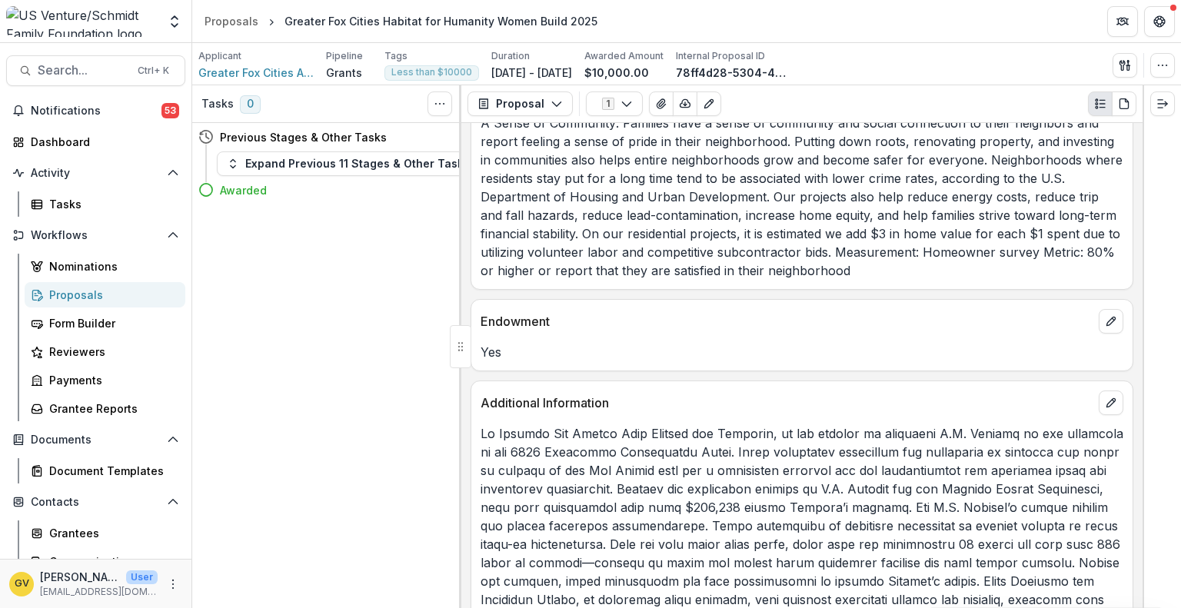
scroll to position [2826, 0]
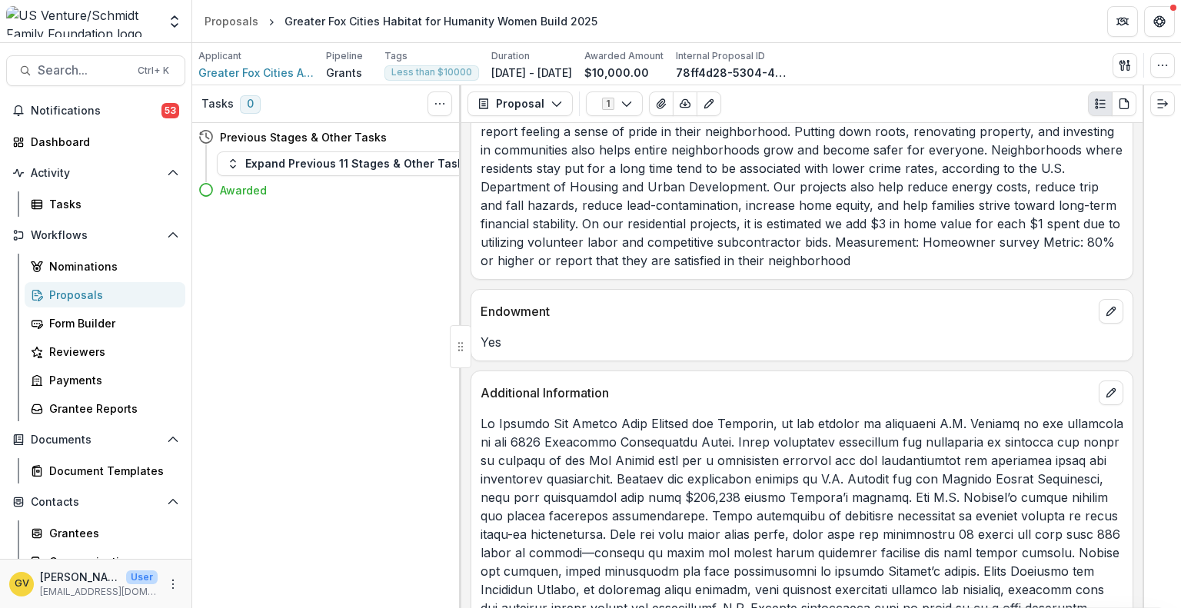
drag, startPoint x: 1142, startPoint y: 527, endPoint x: 1142, endPoint y: 551, distance: 23.8
click at [1142, 551] on div at bounding box center [1161, 346] width 38 height 523
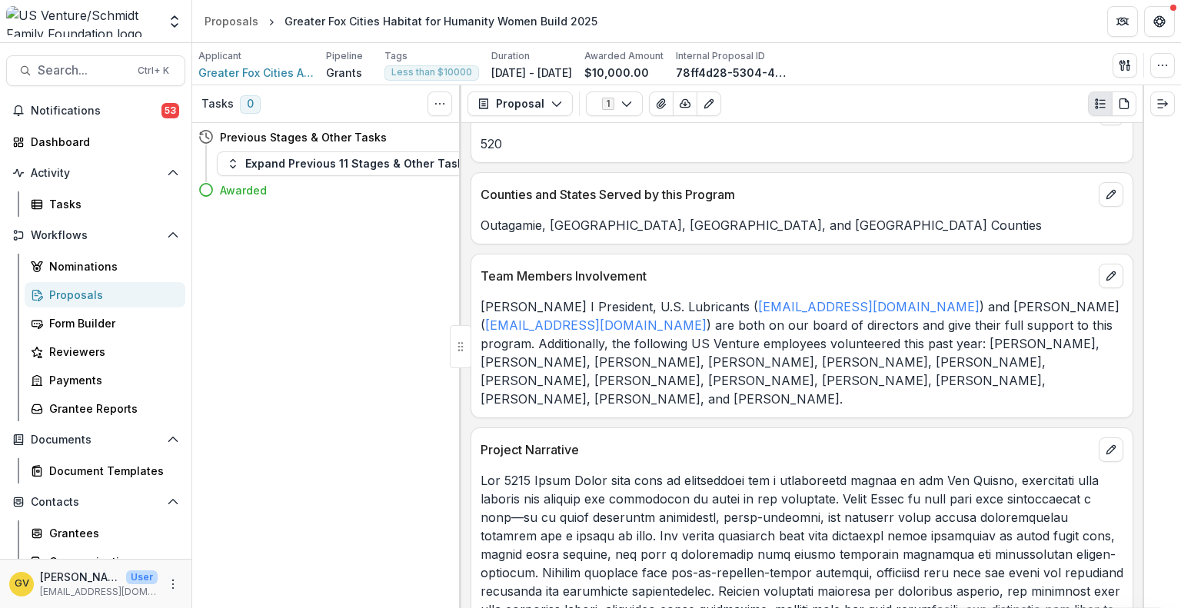
scroll to position [0, 0]
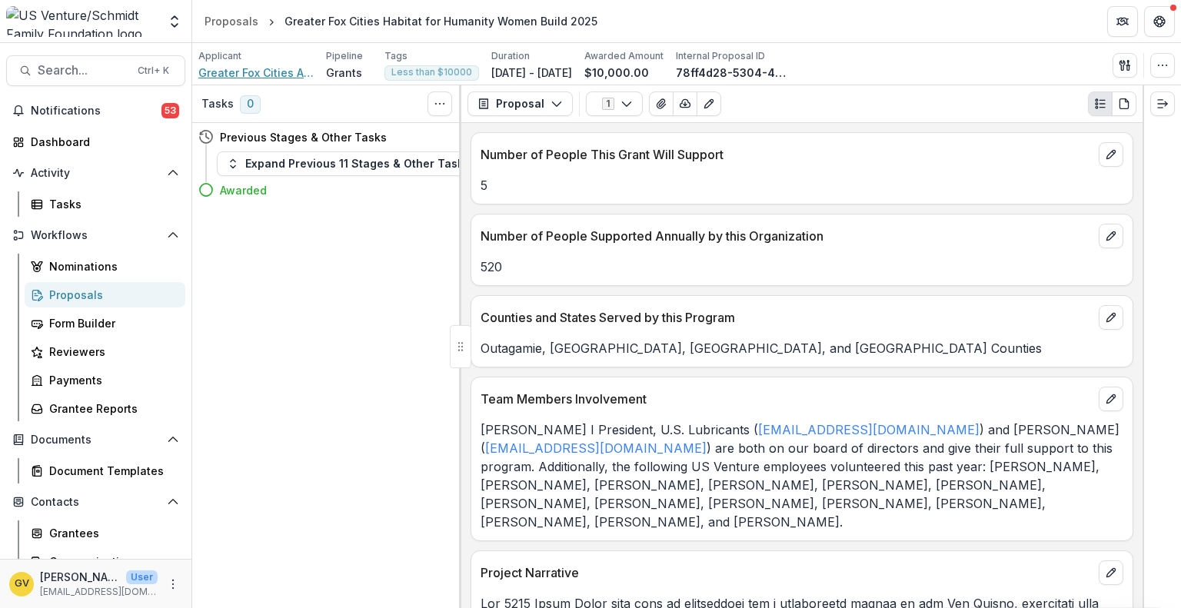
click at [248, 73] on span "Greater Fox Cities Area Habitat for Humanity" at bounding box center [255, 73] width 115 height 16
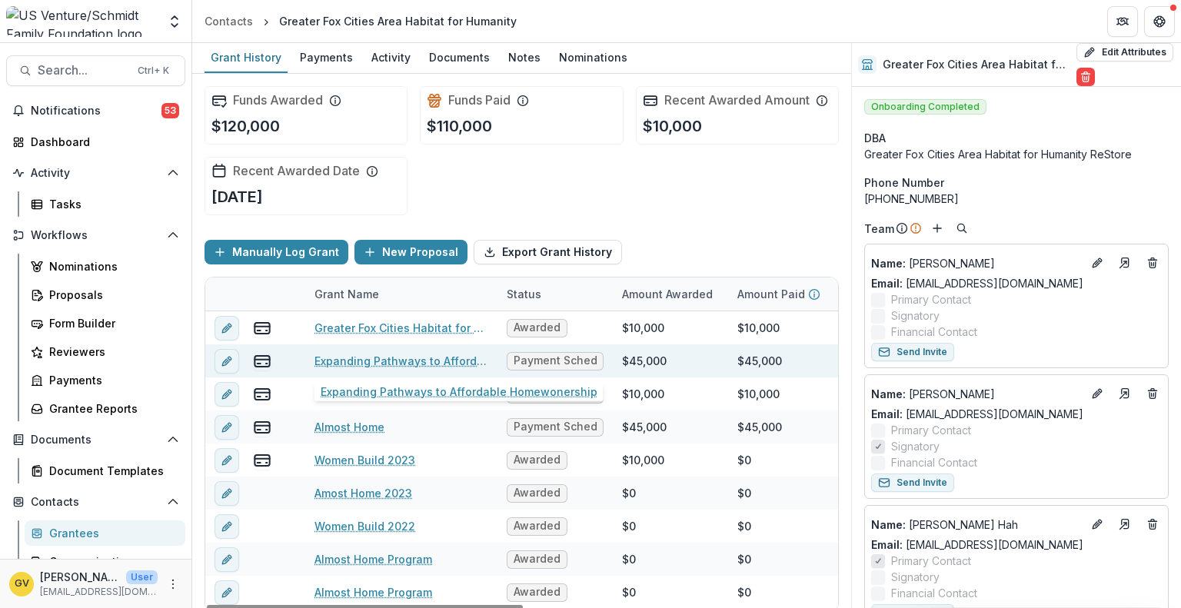
click at [381, 361] on link "Expanding Pathways to Affordable Homewonership" at bounding box center [401, 361] width 174 height 16
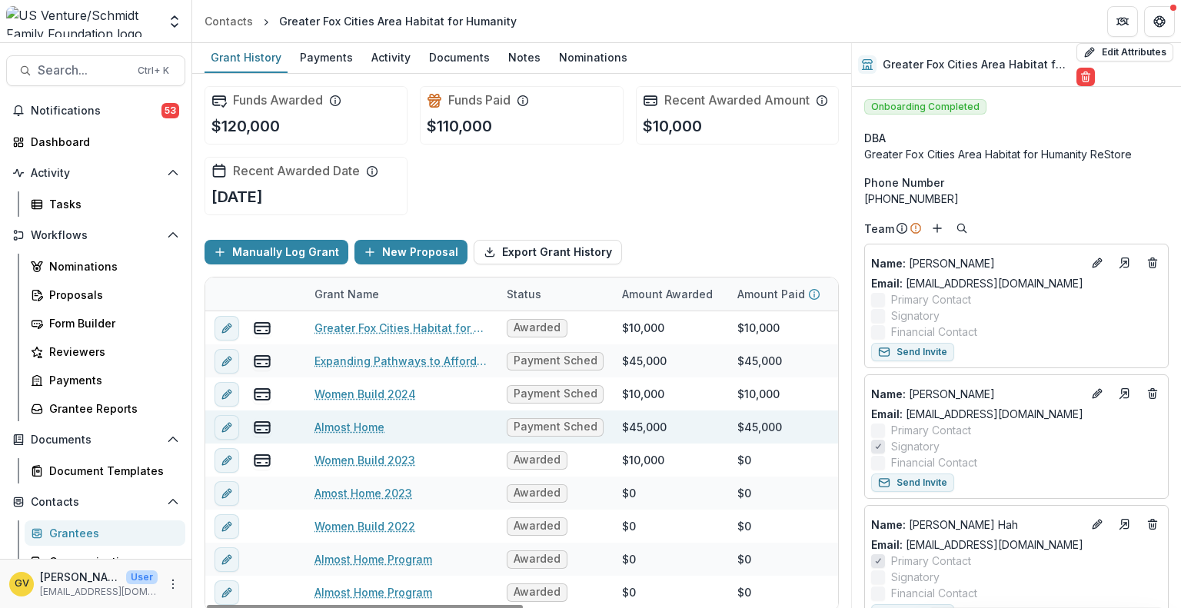
click at [344, 427] on link "Almost Home" at bounding box center [349, 427] width 70 height 16
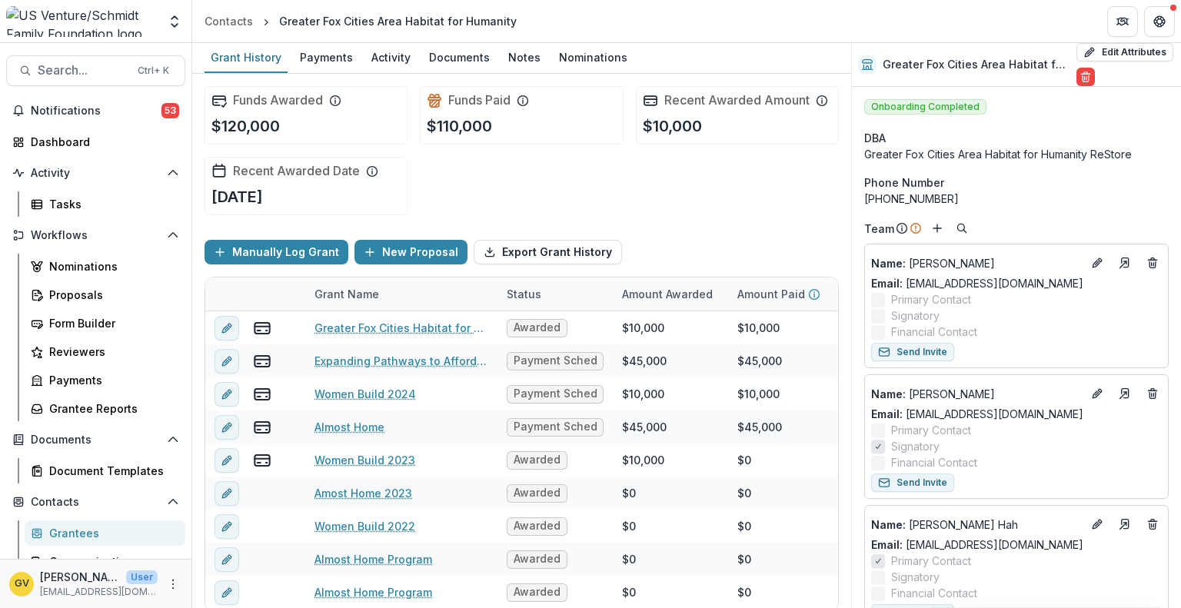
scroll to position [8, 0]
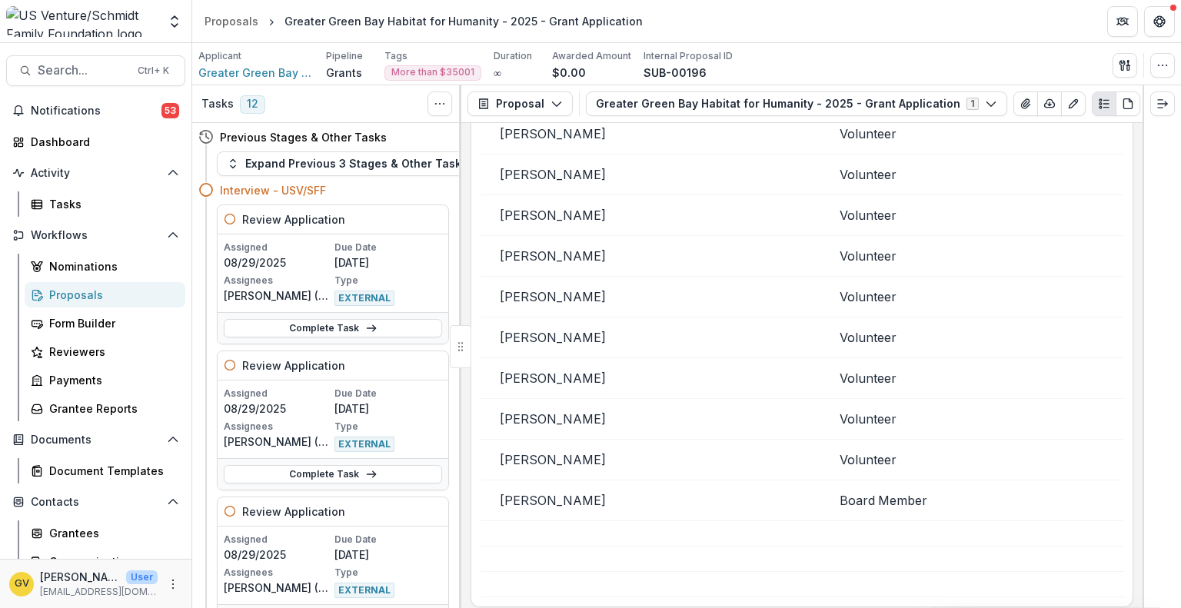
scroll to position [1239, 0]
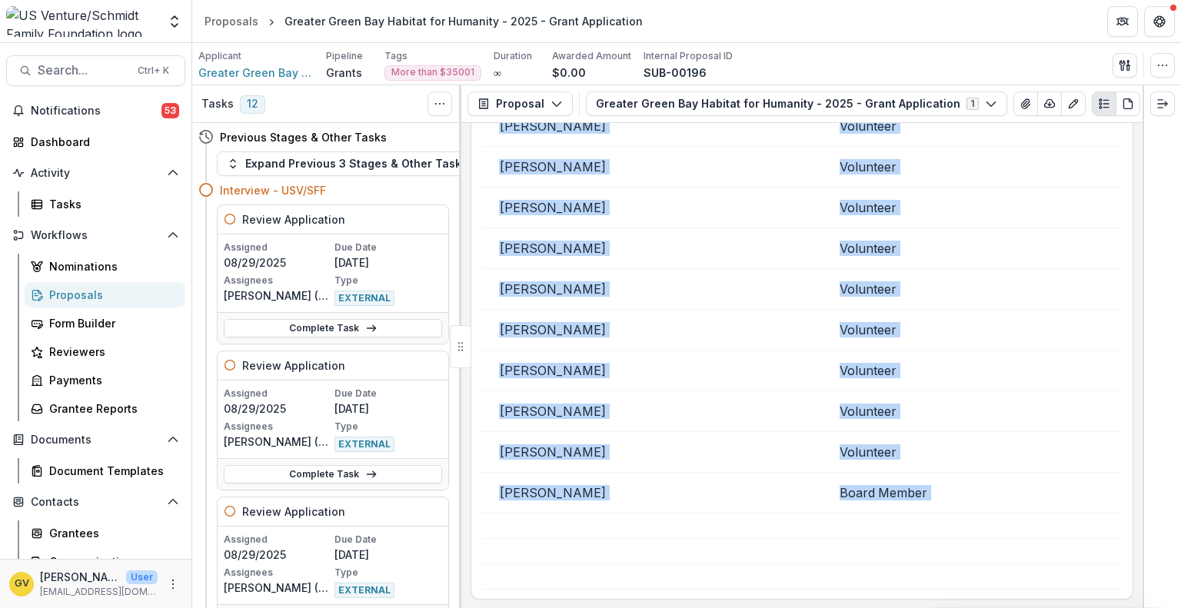
drag, startPoint x: 1142, startPoint y: 242, endPoint x: 1135, endPoint y: 192, distance: 50.6
click at [1135, 192] on div "Tasks 12 Show Cancelled Tasks Previous Stages & Other Tasks Expand Previous 3 S…" at bounding box center [686, 346] width 989 height 523
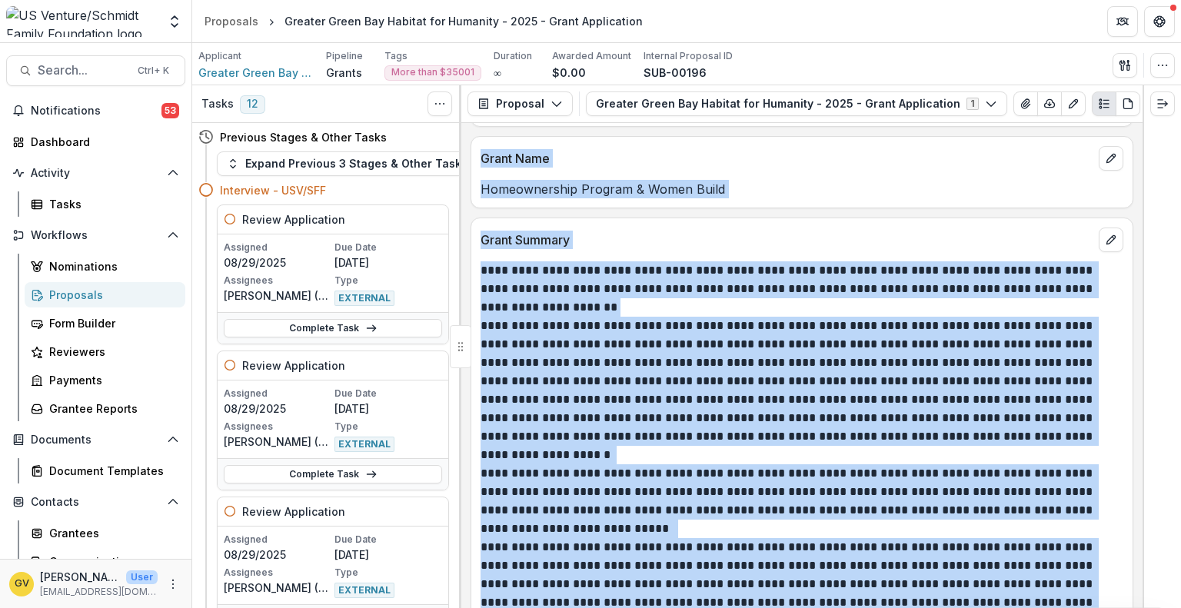
scroll to position [1798, 0]
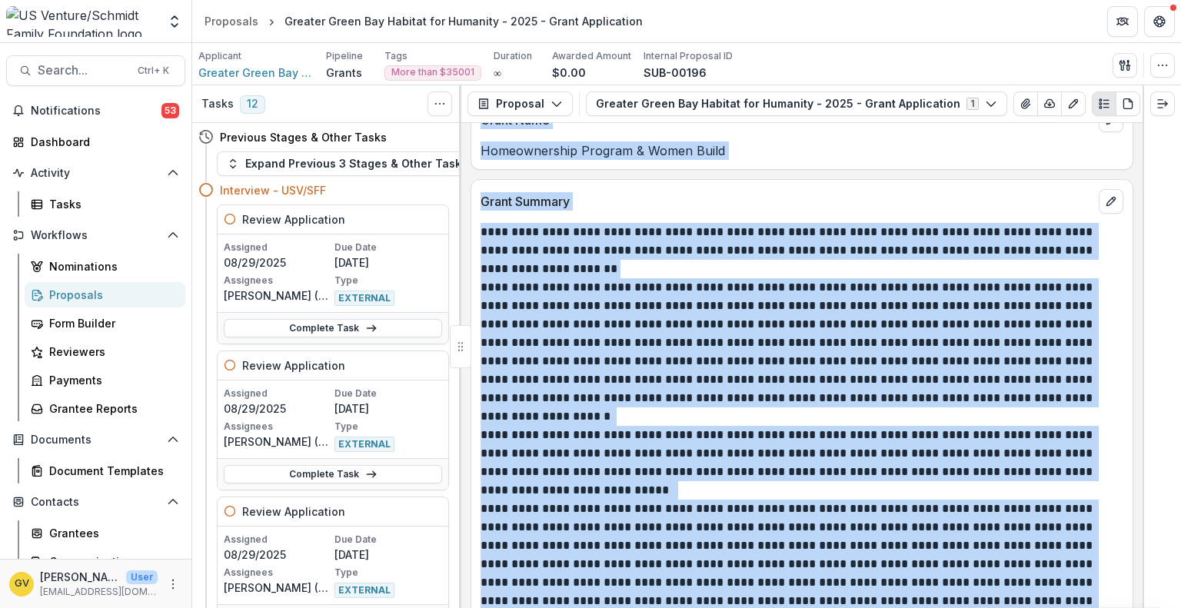
click at [870, 362] on p "**********" at bounding box center [799, 352] width 639 height 148
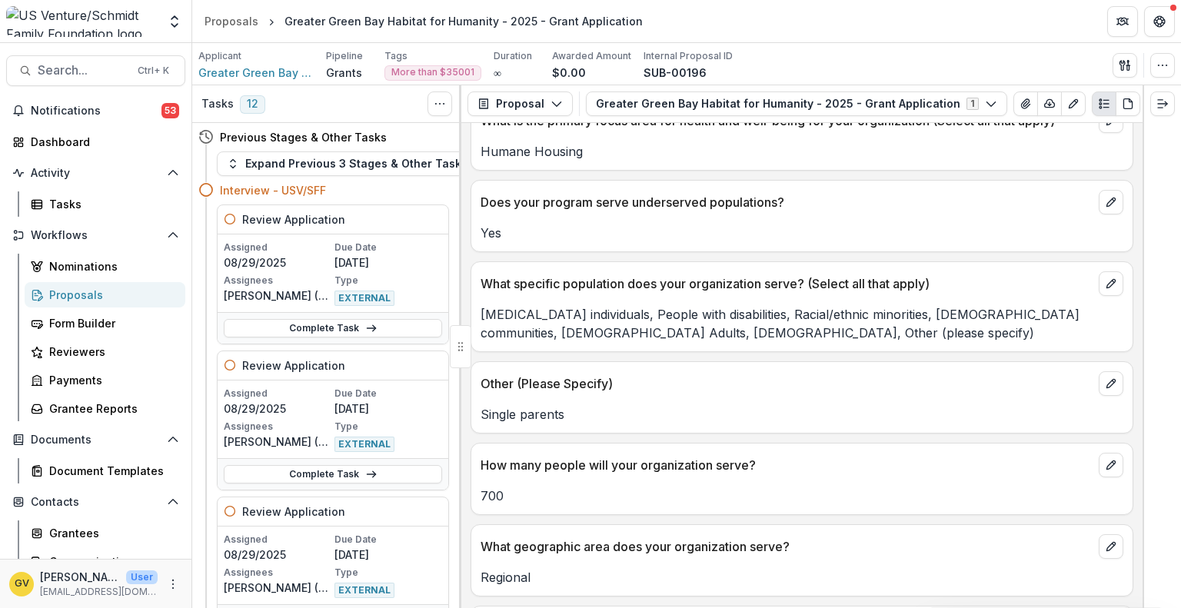
scroll to position [2015, 0]
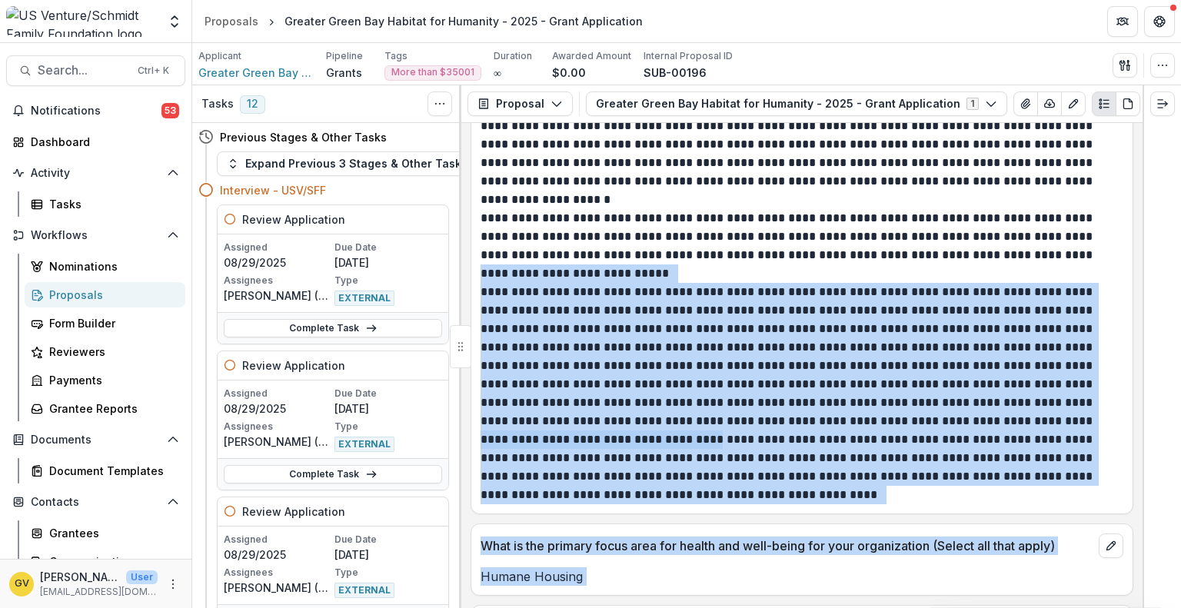
drag, startPoint x: 1142, startPoint y: 310, endPoint x: 1139, endPoint y: 248, distance: 61.6
click at [1139, 248] on div "Tasks 12 Show Cancelled Tasks Previous Stages & Other Tasks Expand Previous 3 S…" at bounding box center [686, 346] width 989 height 523
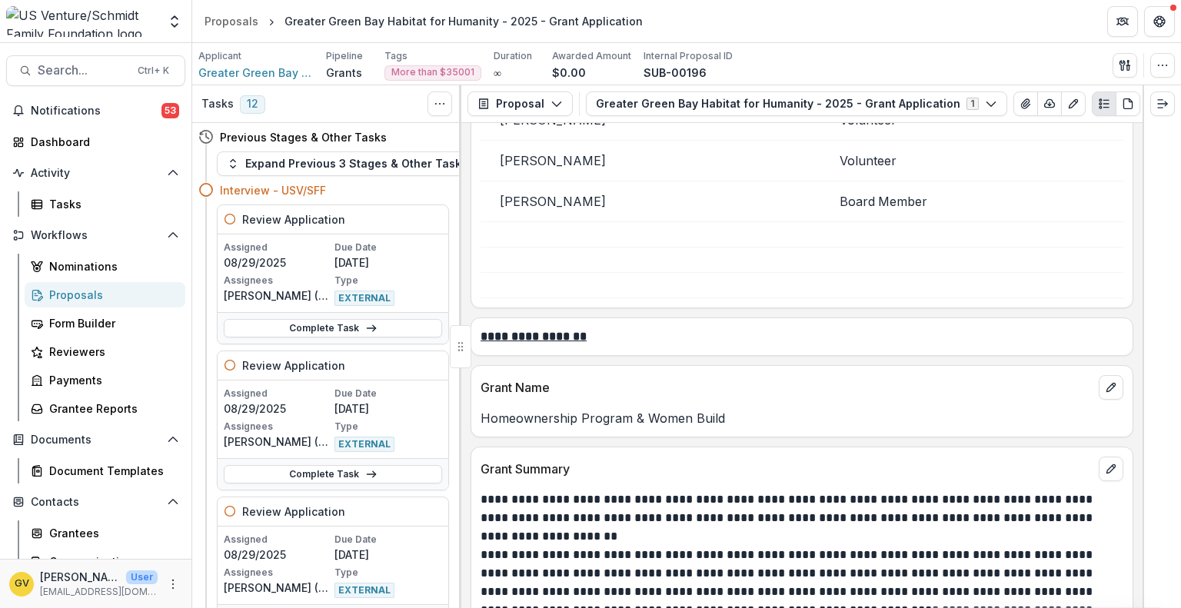
scroll to position [1844, 0]
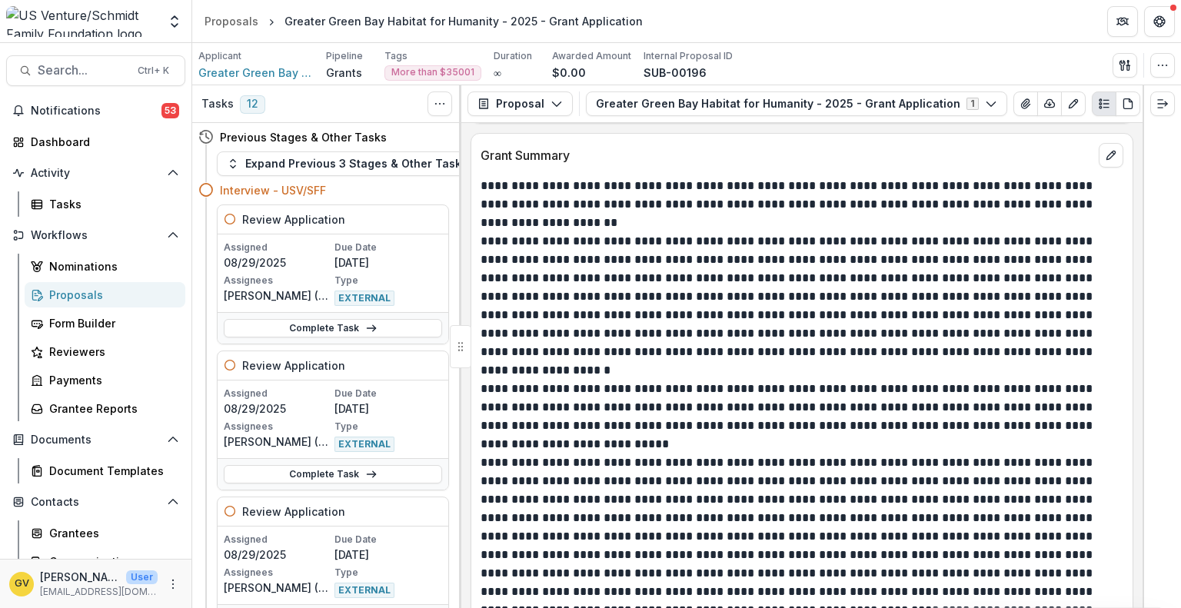
click at [743, 397] on p "**********" at bounding box center [799, 417] width 639 height 74
click at [1133, 592] on div "**********" at bounding box center [801, 365] width 681 height 485
click at [1136, 578] on div "**********" at bounding box center [801, 365] width 681 height 485
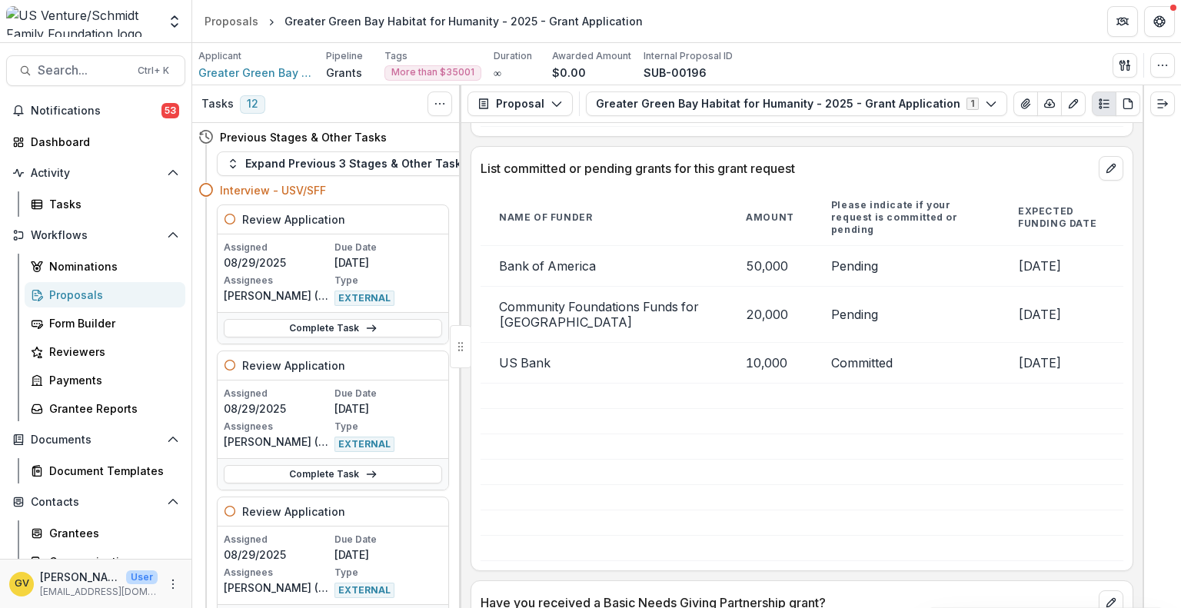
scroll to position [3857, 0]
click at [1137, 445] on div "**********" at bounding box center [801, 365] width 681 height 485
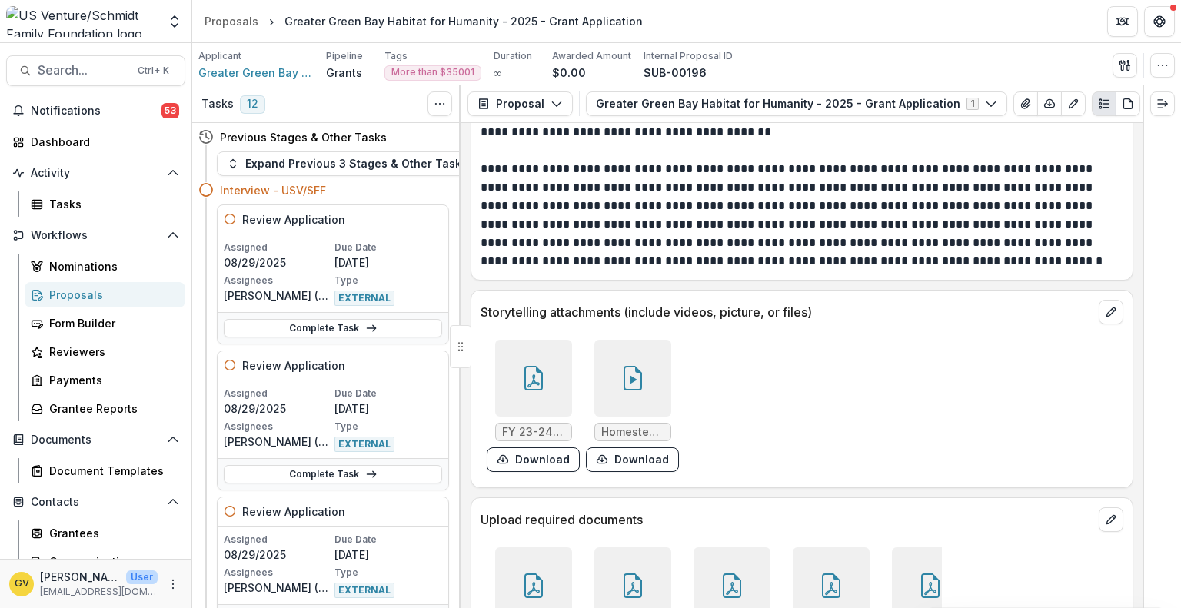
scroll to position [5556, 0]
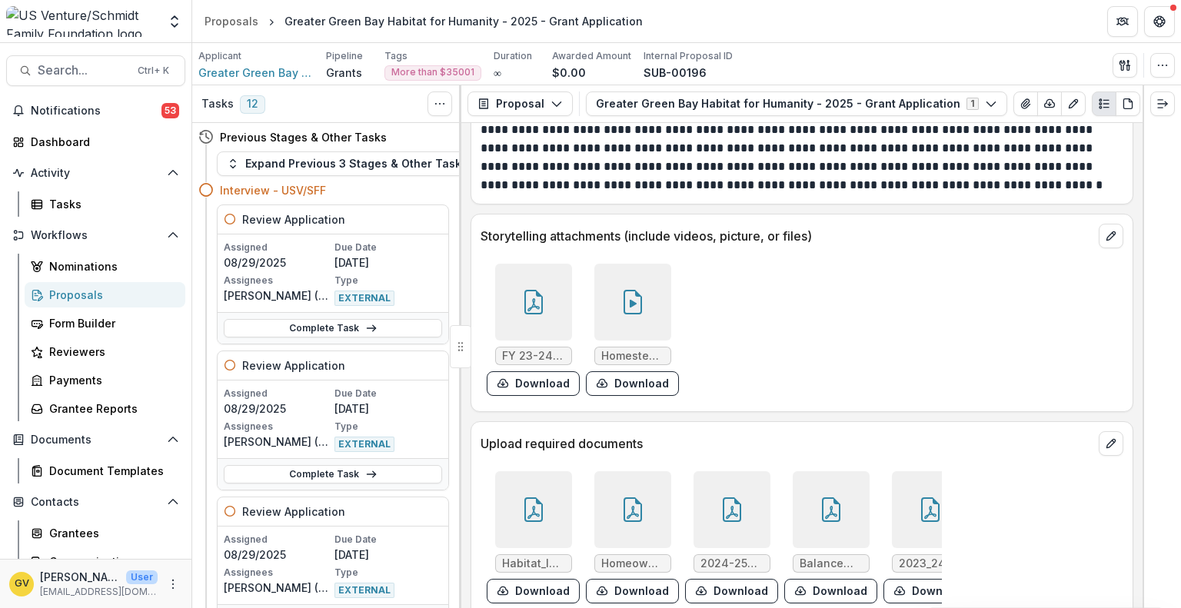
click at [544, 276] on div at bounding box center [533, 302] width 77 height 77
